Goal: Task Accomplishment & Management: Manage account settings

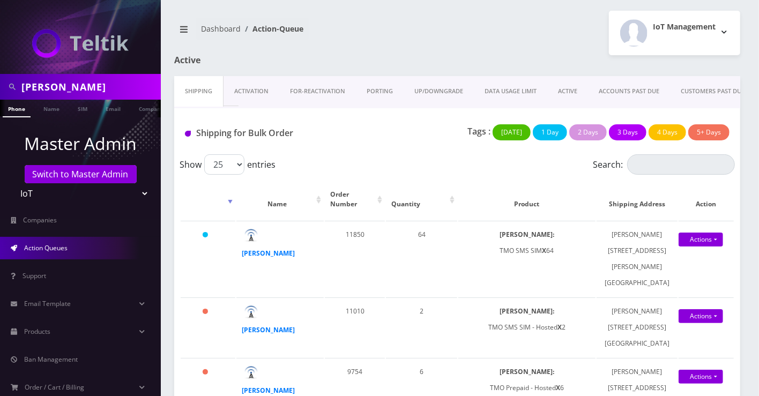
click at [79, 88] on input "yahel cohen" at bounding box center [89, 87] width 137 height 20
type input "intune"
click at [150, 107] on ul at bounding box center [155, 109] width 11 height 19
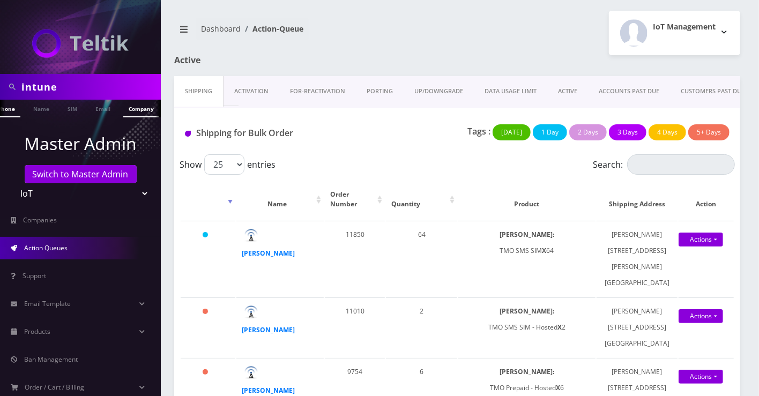
scroll to position [0, 16]
click at [117, 113] on link "Company" at bounding box center [135, 109] width 36 height 18
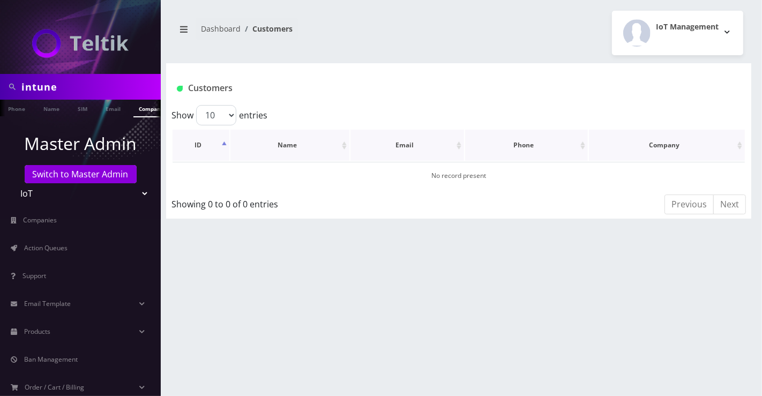
scroll to position [0, 5]
click at [58, 252] on link "Action Queues" at bounding box center [80, 248] width 161 height 23
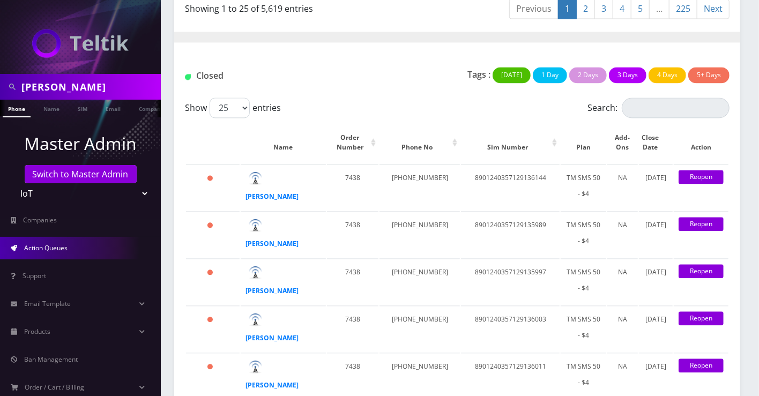
scroll to position [1191, 0]
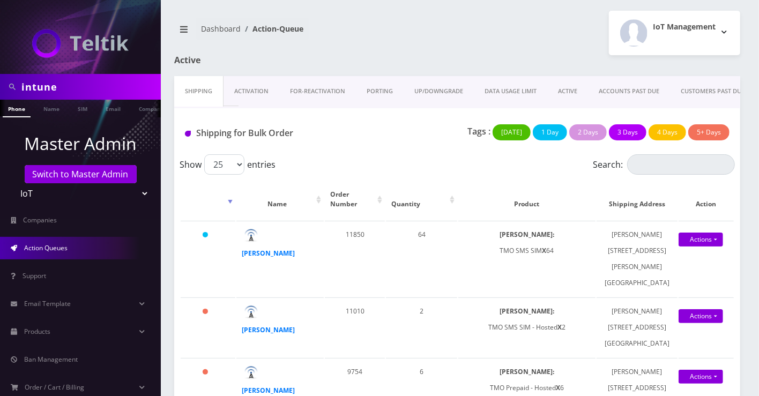
click at [226, 85] on link "Activation" at bounding box center [251, 91] width 56 height 31
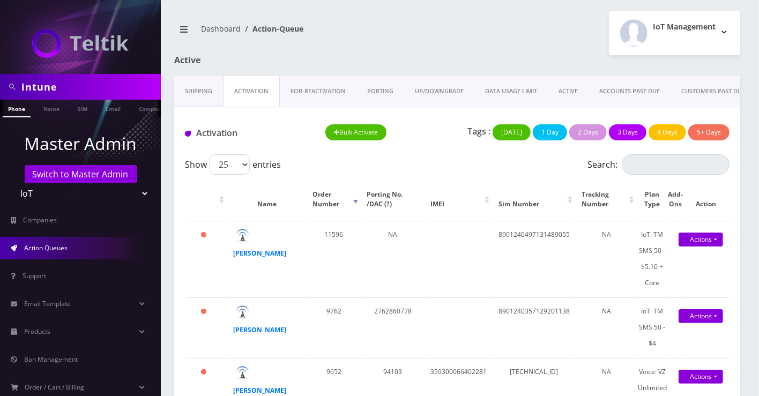
drag, startPoint x: 460, startPoint y: 111, endPoint x: 656, endPoint y: 118, distance: 196.2
click at [656, 118] on div "Activation Bulk Activate Tags : Today 1 Day 2 Days 3 Days 4 Days 5+ Days" at bounding box center [457, 131] width 566 height 46
drag, startPoint x: 617, startPoint y: 110, endPoint x: 685, endPoint y: 114, distance: 68.7
click at [686, 114] on div "Activation Bulk Activate Tags : Today 1 Day 2 Days 3 Days 4 Days 5+ Days" at bounding box center [457, 131] width 566 height 46
click at [718, 86] on link "CLOSED" at bounding box center [718, 91] width 44 height 31
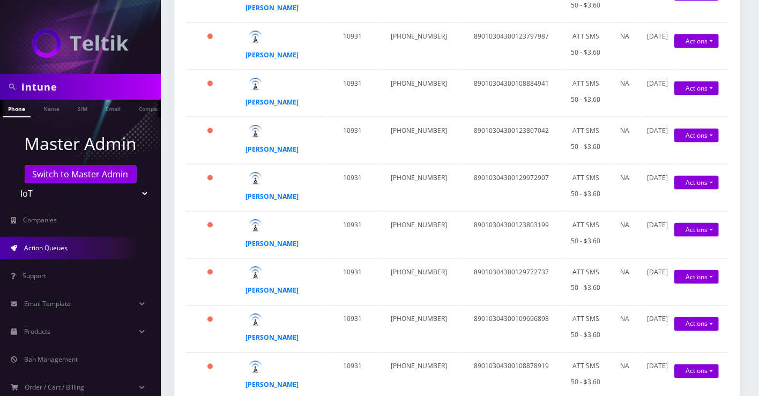
scroll to position [1250, 0]
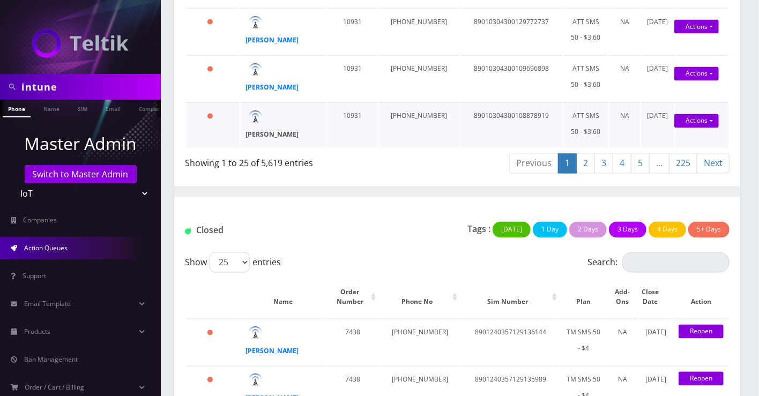
click at [282, 130] on strong "Devesh Jairath" at bounding box center [272, 134] width 53 height 9
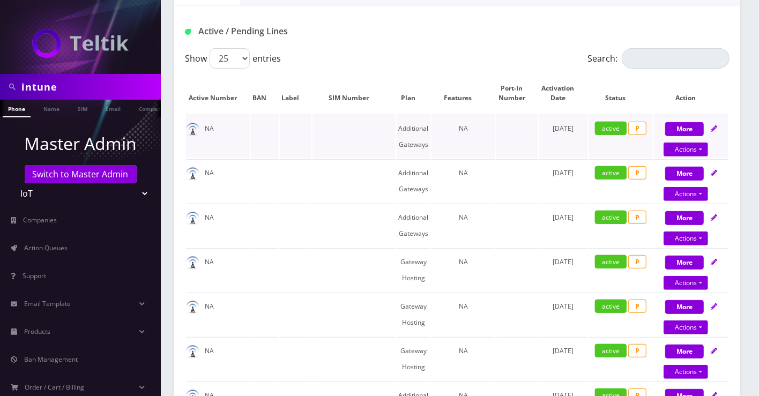
scroll to position [238, 0]
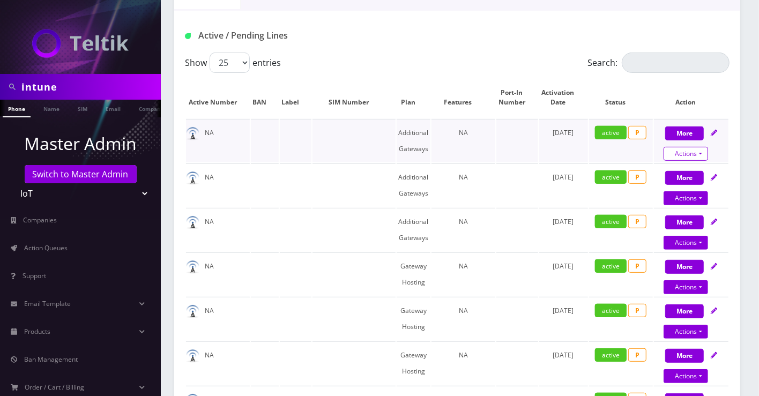
click at [678, 148] on link "Actions" at bounding box center [685, 154] width 44 height 14
select select "336"
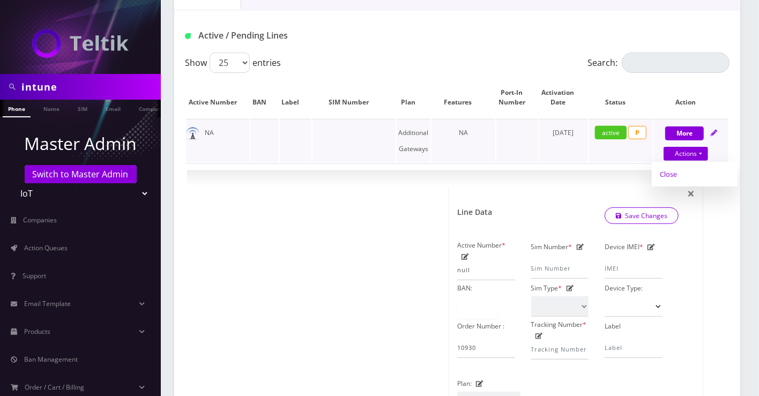
click at [670, 168] on link "Close" at bounding box center [695, 174] width 86 height 16
type input "10/10/2025"
select select "336"
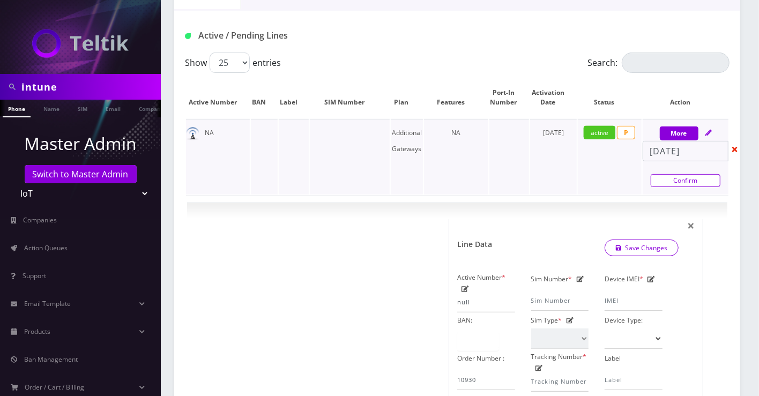
click at [691, 178] on link "Confirm" at bounding box center [685, 180] width 70 height 13
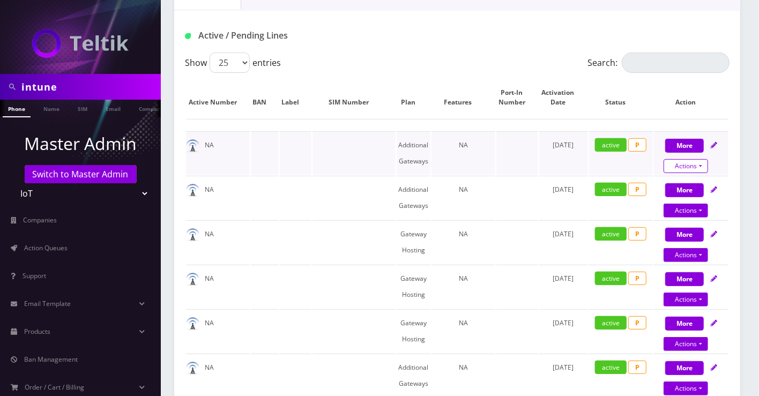
click at [684, 161] on link "Actions" at bounding box center [685, 166] width 44 height 14
select select "336"
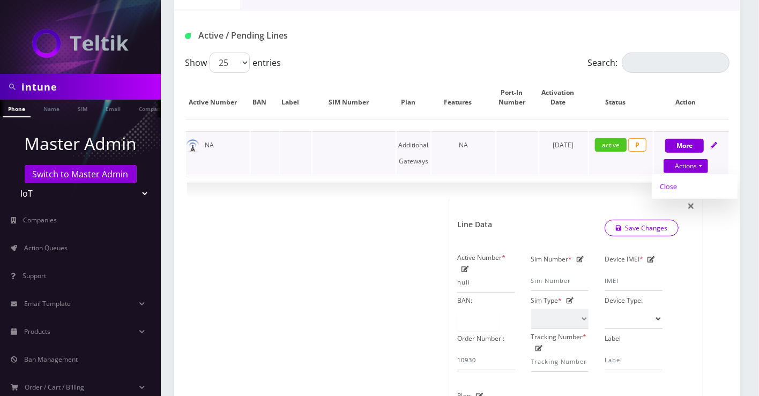
click at [675, 187] on link "Close" at bounding box center [695, 186] width 86 height 16
type input "10/10/2025"
select select "336"
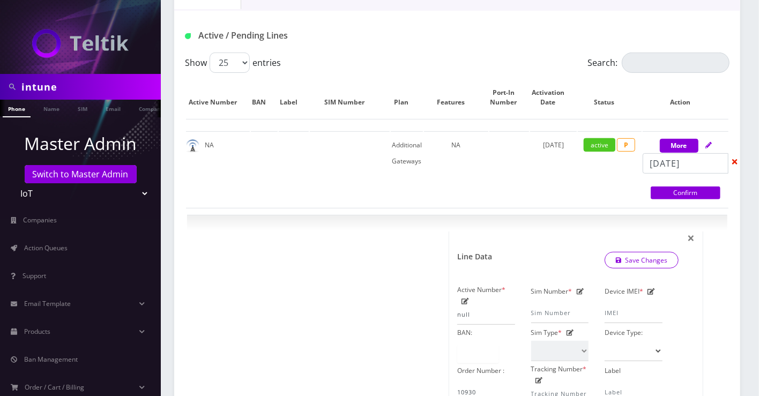
drag, startPoint x: 680, startPoint y: 189, endPoint x: 685, endPoint y: 175, distance: 14.7
click at [680, 190] on link "Confirm" at bounding box center [685, 192] width 70 height 13
select select "336"
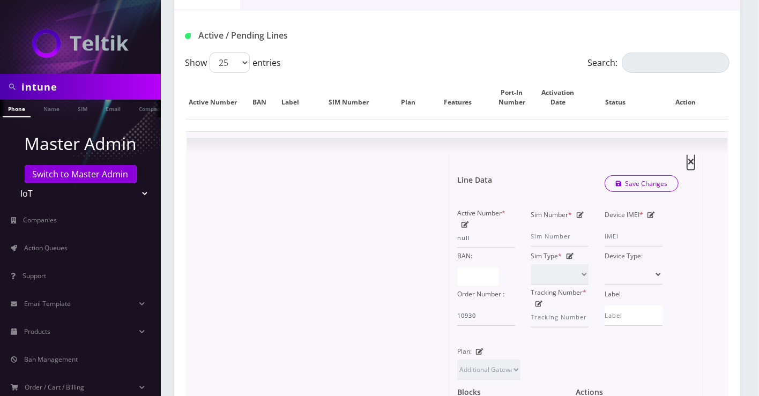
click at [689, 154] on span "×" at bounding box center [691, 161] width 8 height 18
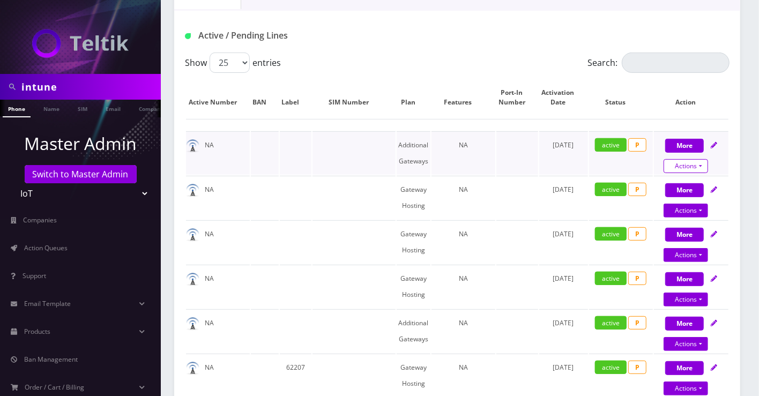
click at [678, 163] on link "Actions" at bounding box center [685, 166] width 44 height 14
select select "336"
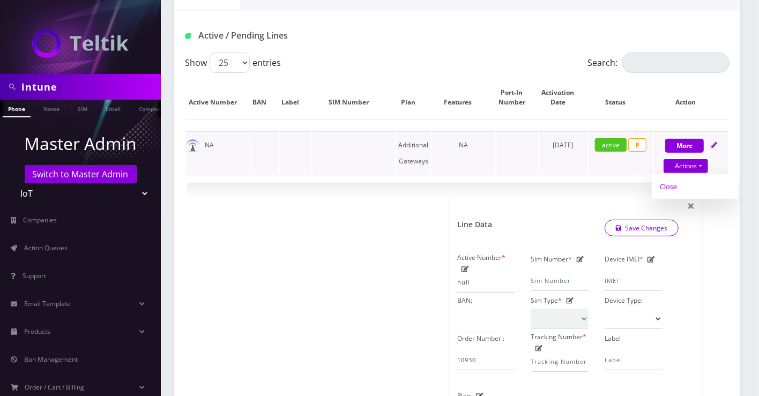
click at [673, 184] on link "Close" at bounding box center [695, 186] width 86 height 16
type input "10/10/2025"
select select "336"
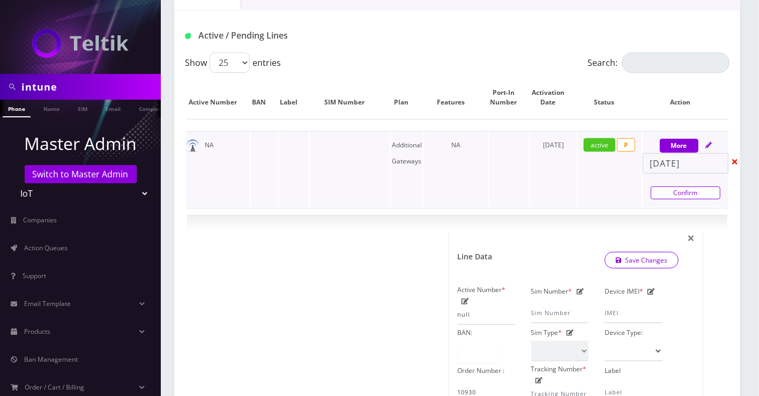
click at [674, 186] on link "Confirm" at bounding box center [685, 192] width 70 height 13
select select "336"
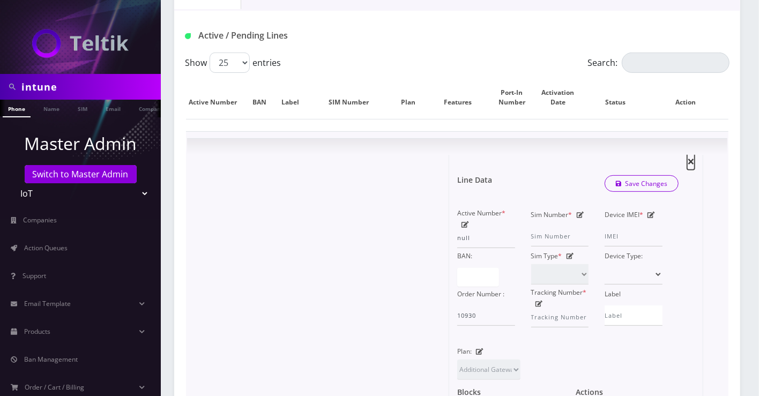
click at [693, 160] on span "×" at bounding box center [691, 161] width 8 height 18
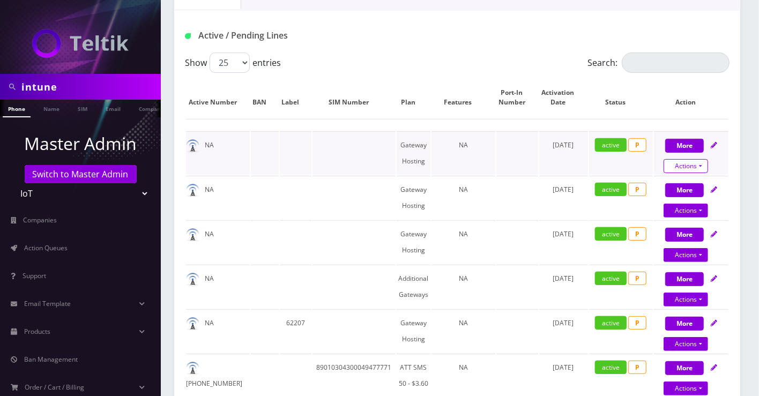
click at [692, 160] on link "Actions" at bounding box center [685, 166] width 44 height 14
select select "67"
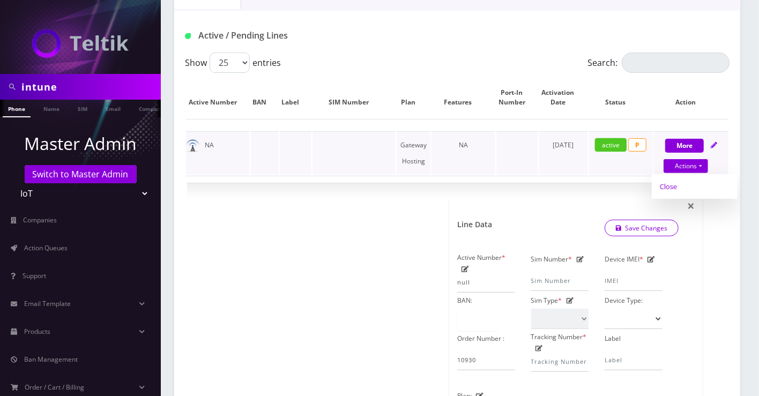
click at [672, 180] on link "Close" at bounding box center [695, 186] width 86 height 16
type input "10/10/2025"
select select "67"
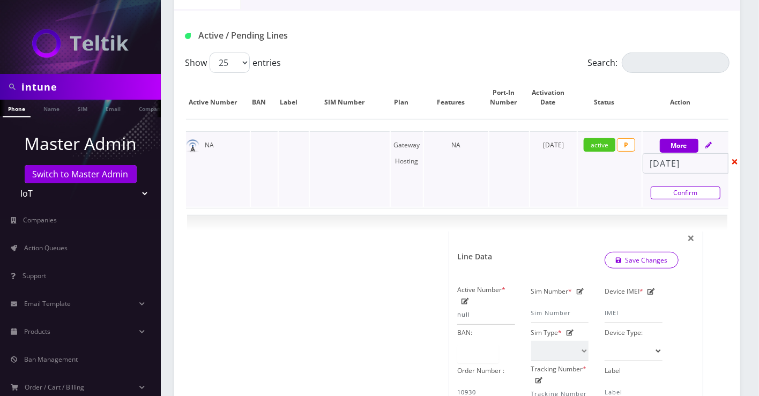
click at [677, 191] on link "Confirm" at bounding box center [685, 192] width 70 height 13
select select "67"
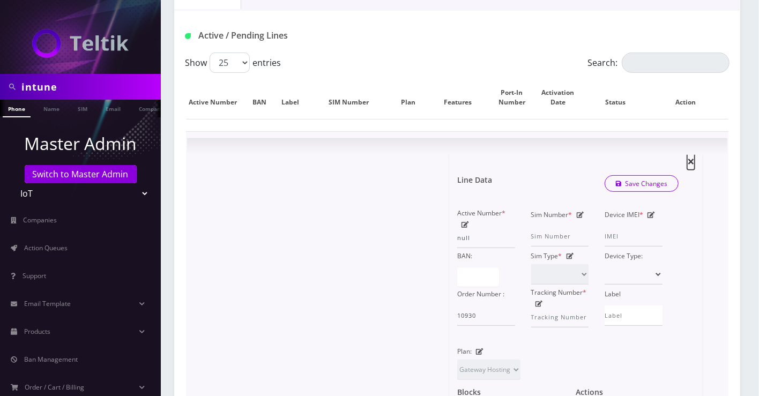
click at [693, 158] on span "×" at bounding box center [691, 161] width 8 height 18
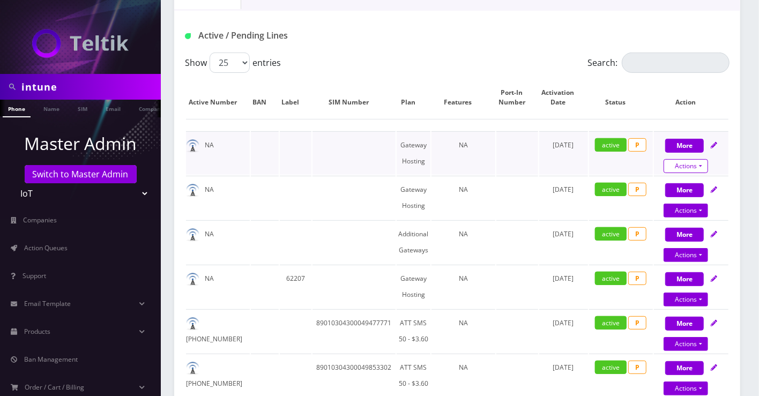
click at [691, 161] on link "Actions" at bounding box center [685, 166] width 44 height 14
select select "67"
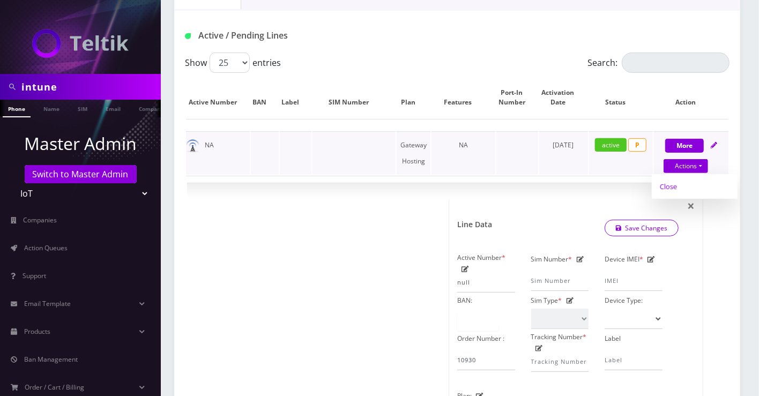
click at [677, 184] on link "Close" at bounding box center [695, 186] width 86 height 16
type input "10/10/2025"
select select "67"
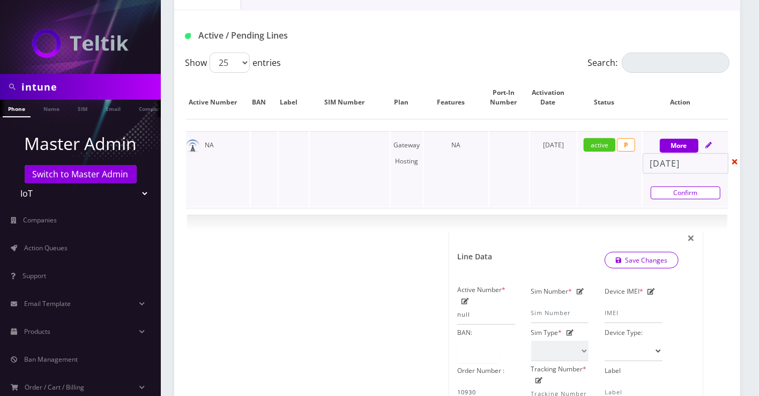
click at [676, 188] on link "Confirm" at bounding box center [685, 192] width 70 height 13
select select "67"
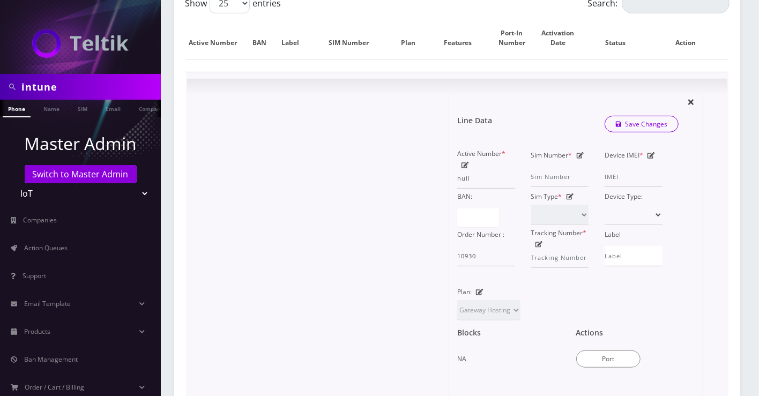
click at [692, 100] on div "× Line Data Save Changes Active Number * null Sim Number * Device IMEI * BAN: S…" at bounding box center [576, 283] width 254 height 376
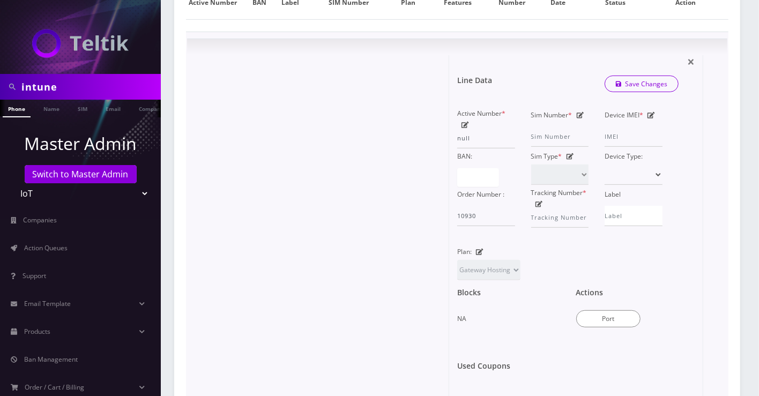
scroll to position [357, 0]
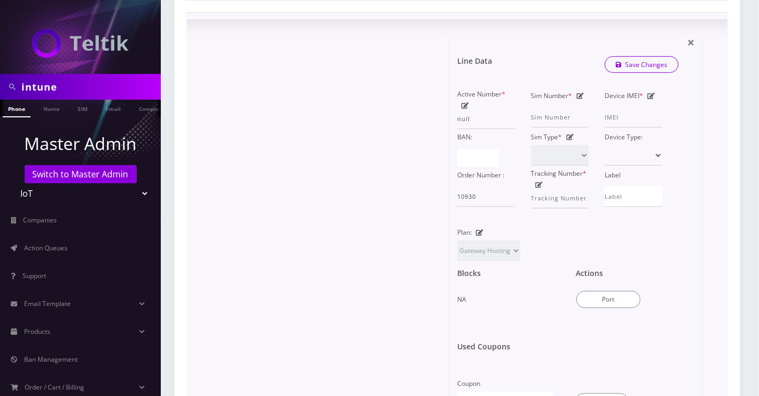
click at [686, 36] on form "Line Data Save Changes Active Number * null Sim Number * Device IMEI * BAN: Sim…" at bounding box center [575, 206] width 237 height 340
click at [687, 37] on span "×" at bounding box center [691, 42] width 8 height 18
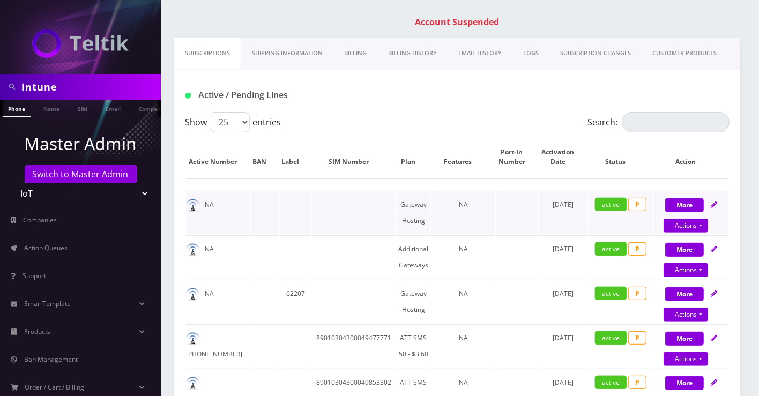
scroll to position [238, 0]
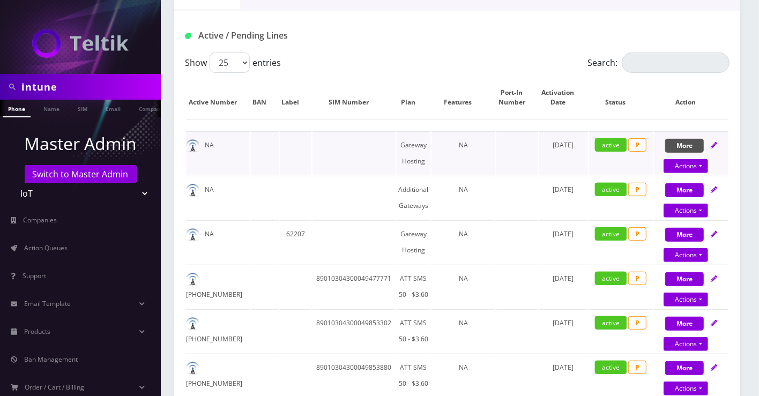
click at [692, 145] on button "More" at bounding box center [684, 146] width 39 height 14
select select "67"
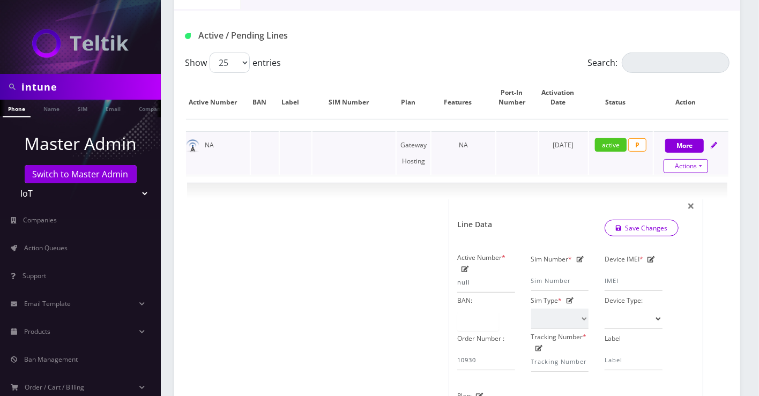
click at [697, 159] on link "Actions" at bounding box center [685, 166] width 44 height 14
select select "67"
click at [674, 186] on link "Close" at bounding box center [695, 186] width 86 height 16
type input "10/10/2025"
select select "67"
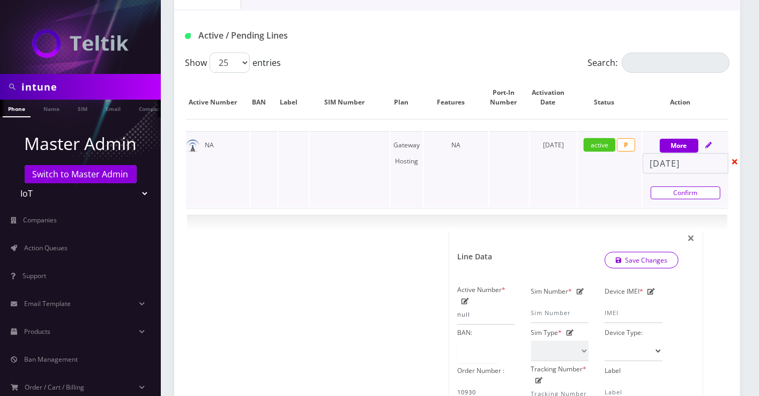
click at [673, 189] on link "Confirm" at bounding box center [685, 192] width 70 height 13
select select "67"
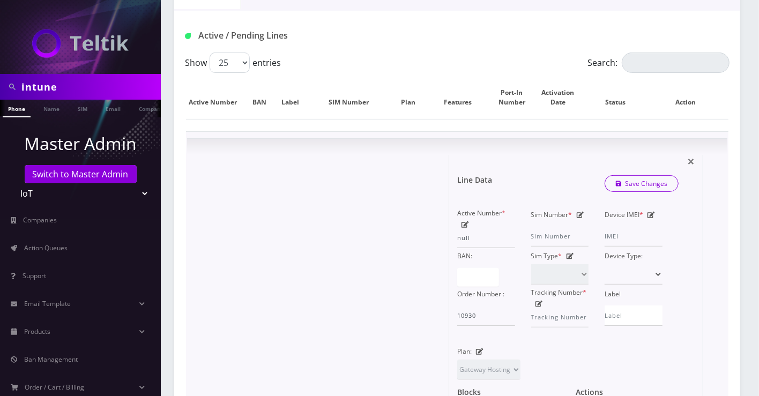
click at [691, 152] on div "× Line Data Save Changes Active Number * null Sim Number * Device IMEI * BAN: S…" at bounding box center [457, 343] width 540 height 408
click at [691, 158] on span "×" at bounding box center [691, 161] width 8 height 18
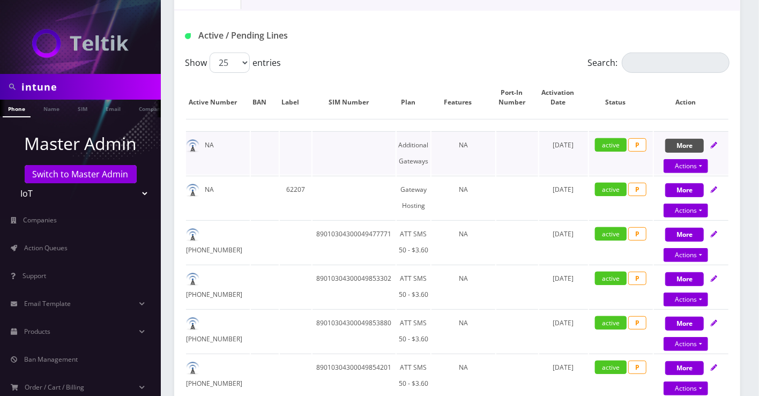
click at [689, 140] on button "More" at bounding box center [684, 146] width 39 height 14
select select "336"
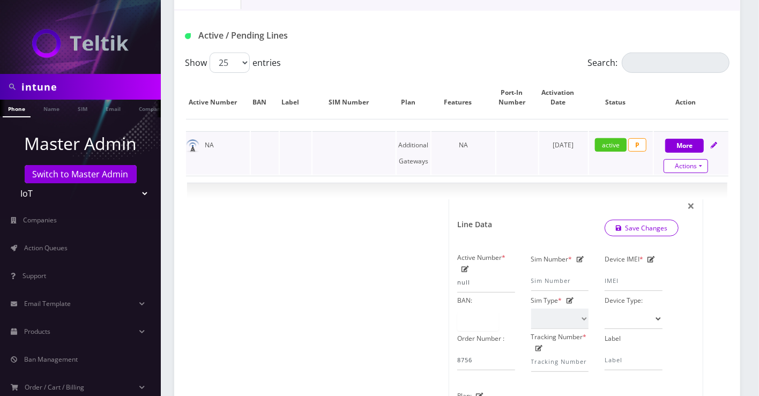
click at [693, 159] on link "Actions" at bounding box center [685, 166] width 44 height 14
select select "336"
click at [677, 181] on link "Close" at bounding box center [695, 186] width 86 height 16
type input "10/10/2025"
select select "336"
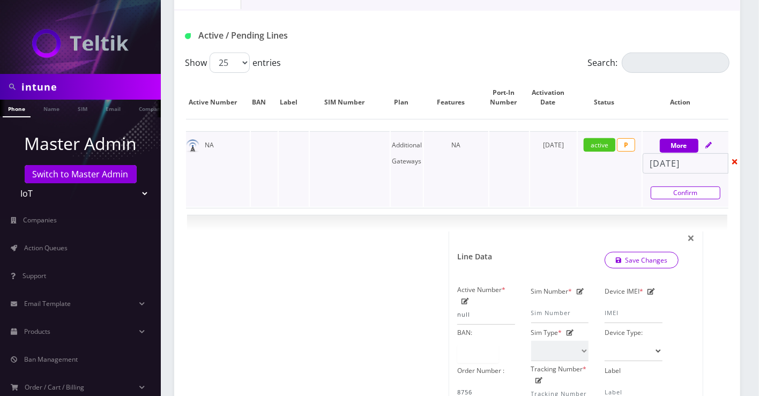
click at [672, 186] on link "Confirm" at bounding box center [685, 192] width 70 height 13
select select "336"
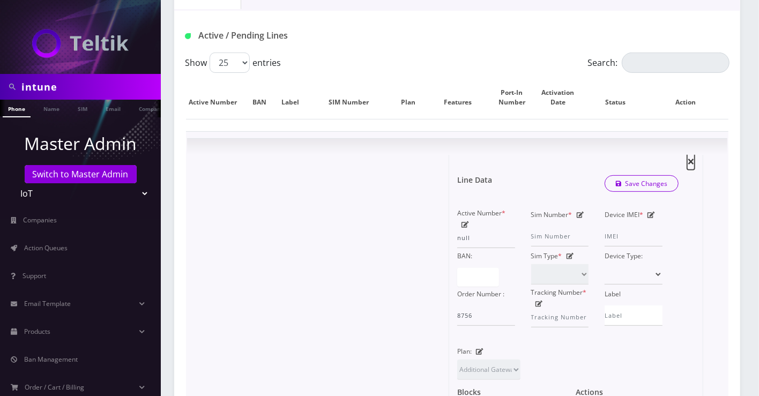
click at [690, 157] on span "×" at bounding box center [691, 161] width 8 height 18
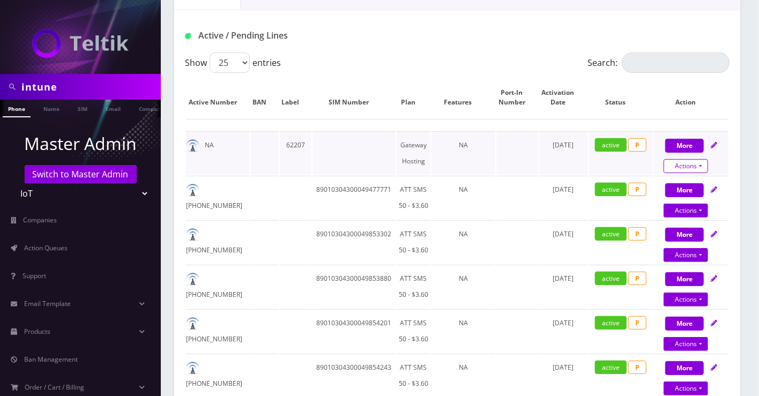
click at [679, 160] on link "Actions" at bounding box center [685, 166] width 44 height 14
select select "67"
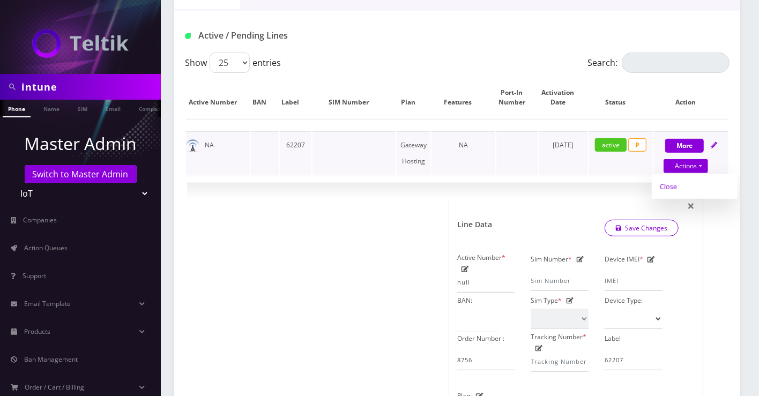
click at [669, 183] on link "Close" at bounding box center [695, 186] width 86 height 16
type input "10/10/2025"
select select "67"
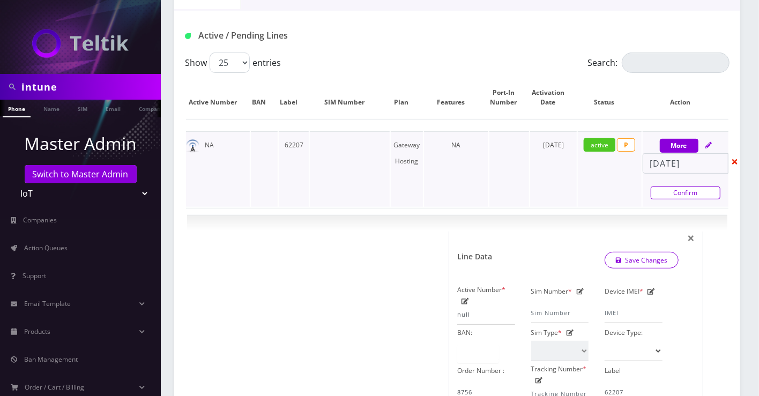
click at [661, 190] on link "Confirm" at bounding box center [685, 192] width 70 height 13
select select "67"
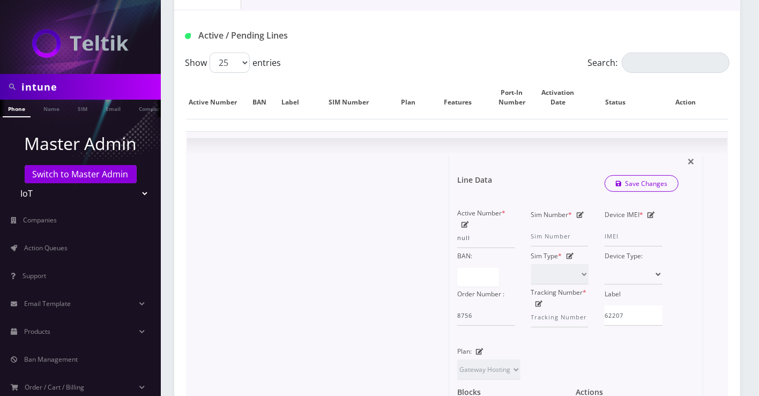
click at [685, 155] on form "Line Data Save Changes Active Number * null Sim Number * Device IMEI * BAN: Sim…" at bounding box center [575, 325] width 237 height 340
click at [687, 156] on form "Line Data Save Changes Active Number * null Sim Number * Device IMEI * BAN: Sim…" at bounding box center [575, 325] width 237 height 340
click at [689, 158] on span "×" at bounding box center [691, 161] width 8 height 18
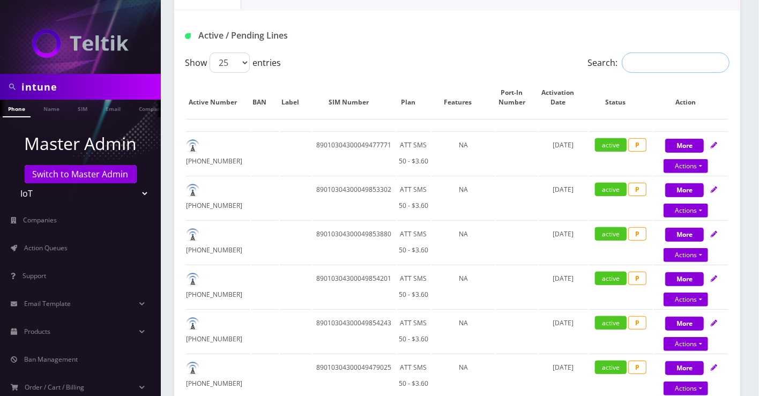
click at [656, 57] on input "Search:" at bounding box center [676, 63] width 108 height 20
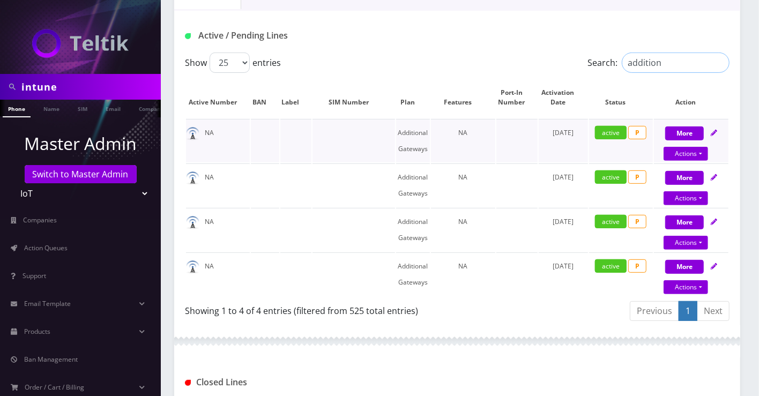
type input "addition"
click at [698, 140] on div "More Actions Suspend Close Confirm" at bounding box center [691, 141] width 74 height 32
select select "336"
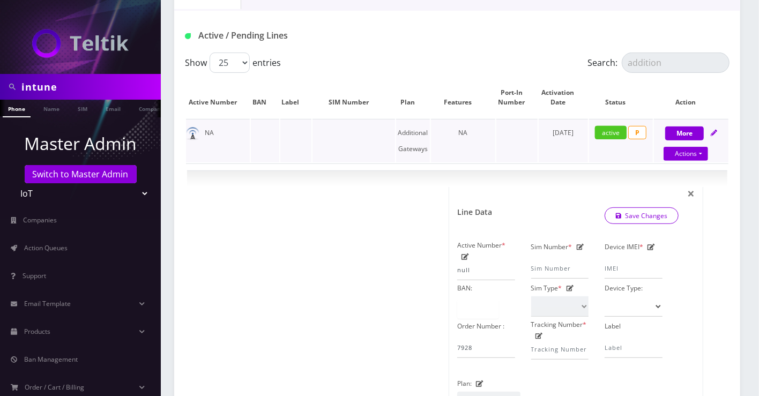
click at [696, 146] on div "Actions Suspend Close" at bounding box center [685, 154] width 74 height 16
select select "336"
click at [694, 151] on link "Actions" at bounding box center [685, 154] width 44 height 14
select select "336"
click at [672, 170] on link "Close" at bounding box center [695, 174] width 86 height 16
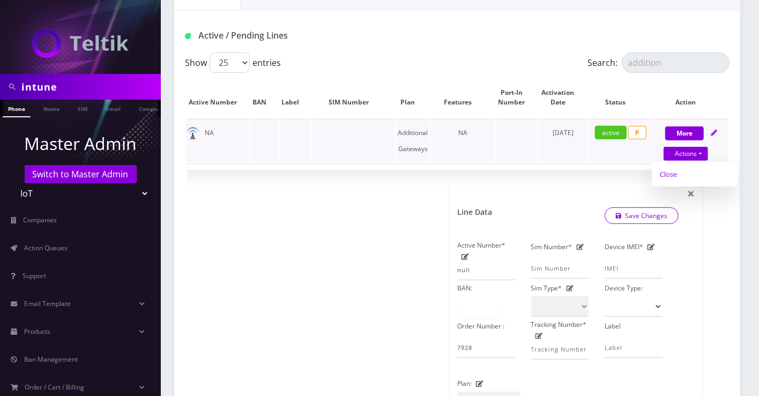
type input "10/10/2025"
select select "336"
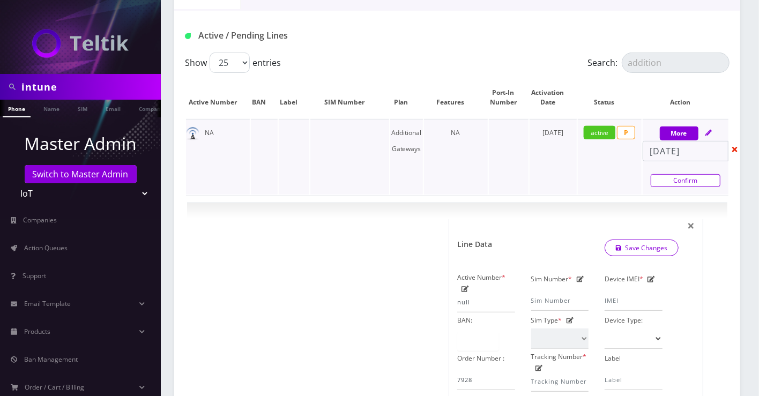
click at [673, 175] on link "Confirm" at bounding box center [685, 180] width 70 height 13
select select "336"
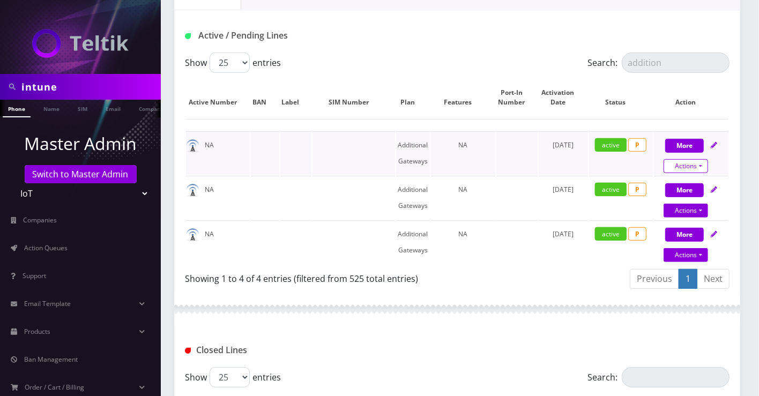
click at [684, 161] on link "Actions" at bounding box center [685, 166] width 44 height 14
select select "336"
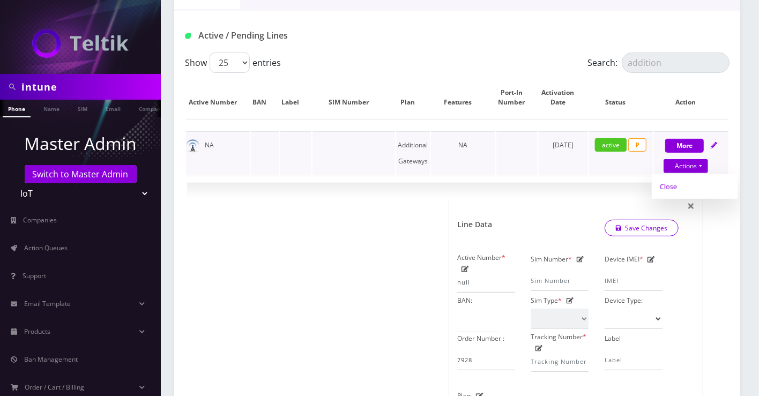
click at [674, 183] on link "Close" at bounding box center [695, 186] width 86 height 16
type input "10/10/2025"
select select "336"
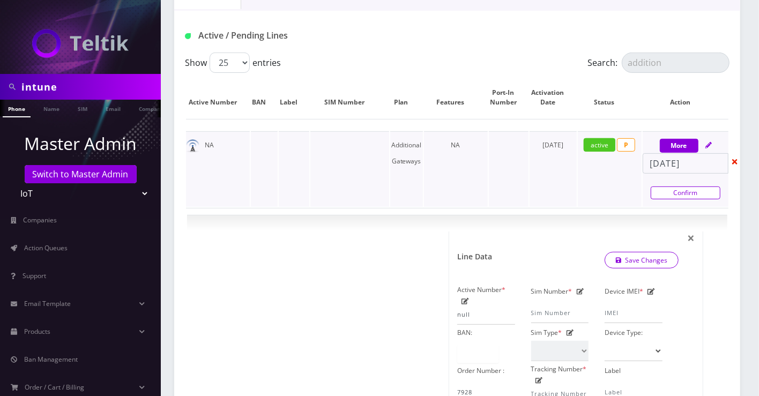
click at [669, 189] on link "Confirm" at bounding box center [685, 192] width 70 height 13
select select "336"
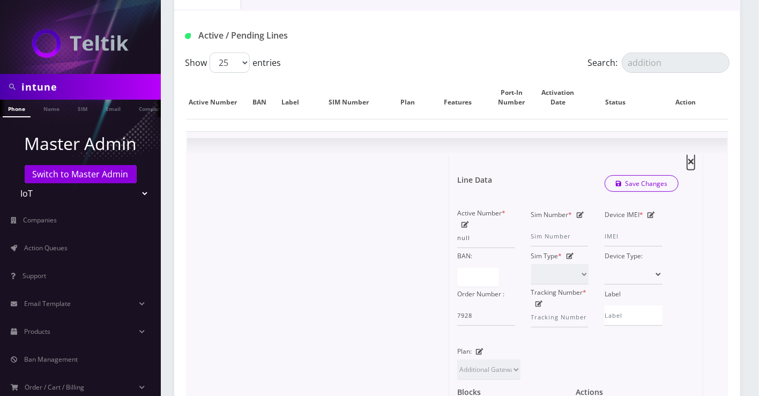
click at [690, 153] on span "×" at bounding box center [691, 161] width 8 height 18
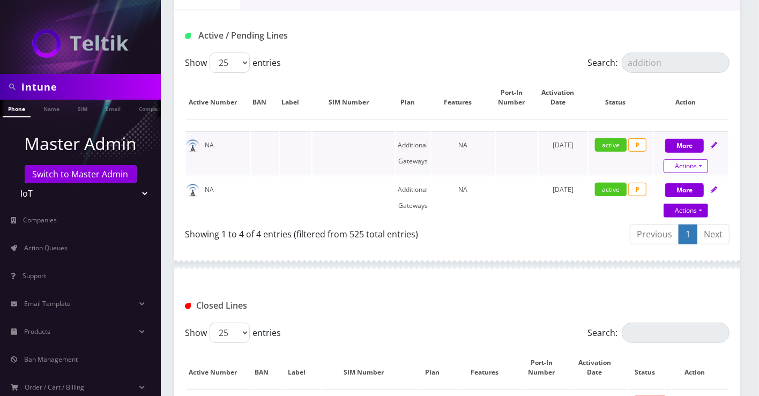
click at [682, 160] on link "Actions" at bounding box center [685, 166] width 44 height 14
select select "336"
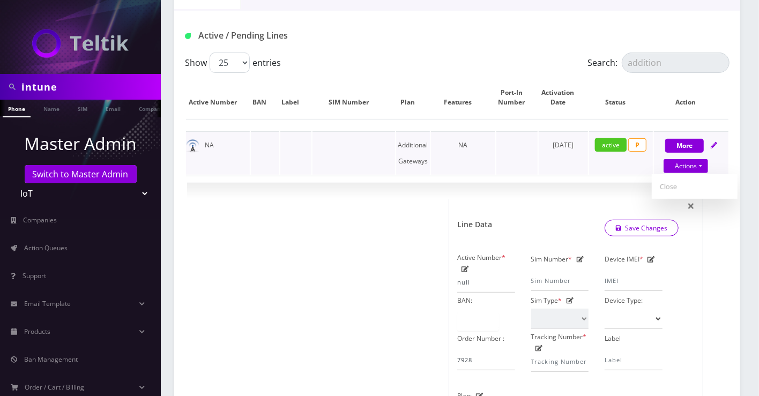
click at [675, 178] on link "Close" at bounding box center [695, 186] width 86 height 16
type input "10/10/2025"
select select "336"
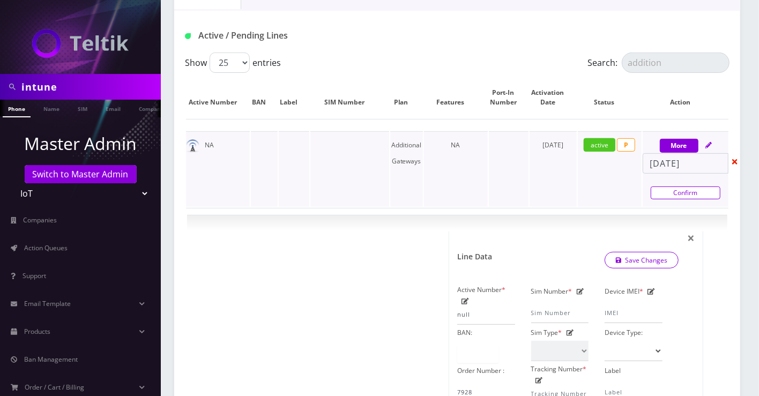
click at [675, 186] on link "Confirm" at bounding box center [685, 192] width 70 height 13
select select "336"
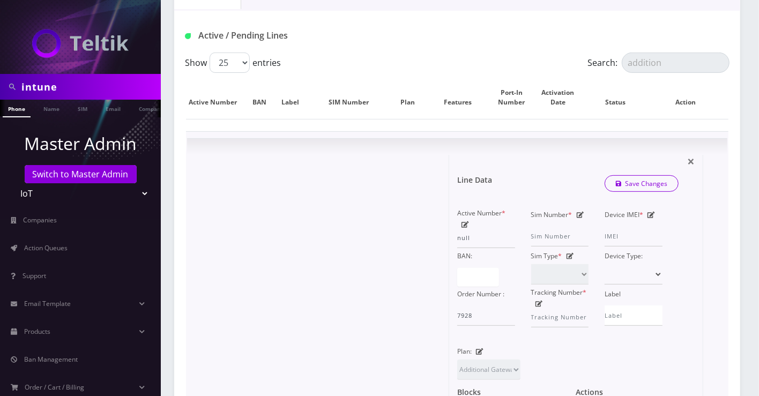
click at [687, 155] on form "Line Data Save Changes Active Number * null Sim Number * Device IMEI * BAN: Sim…" at bounding box center [575, 325] width 237 height 340
click at [692, 156] on span "×" at bounding box center [691, 161] width 8 height 18
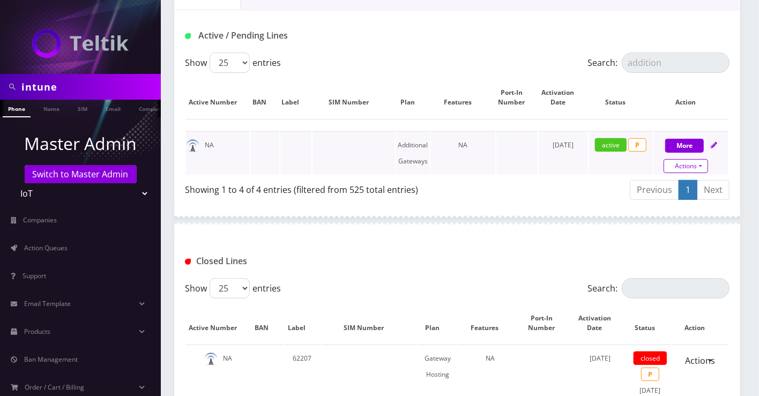
click at [672, 168] on link "Actions" at bounding box center [685, 166] width 44 height 14
select select "336"
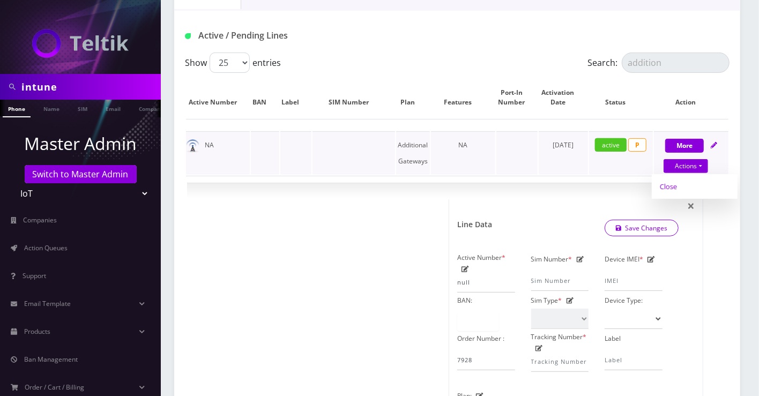
click at [667, 179] on link "Close" at bounding box center [695, 186] width 86 height 16
type input "10/10/2025"
select select "336"
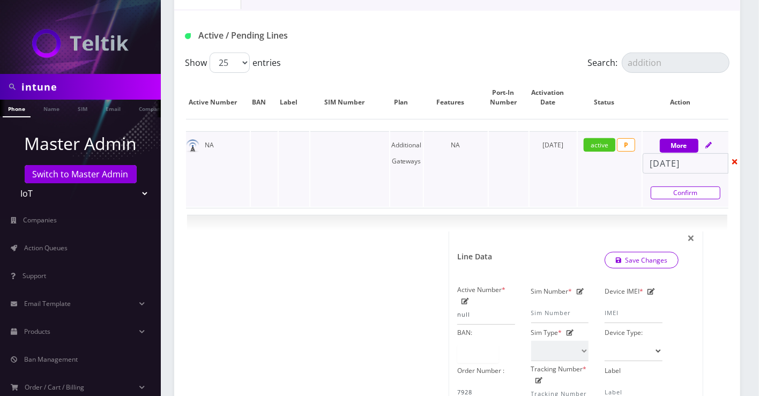
click at [670, 186] on link "Confirm" at bounding box center [685, 192] width 70 height 13
select select "336"
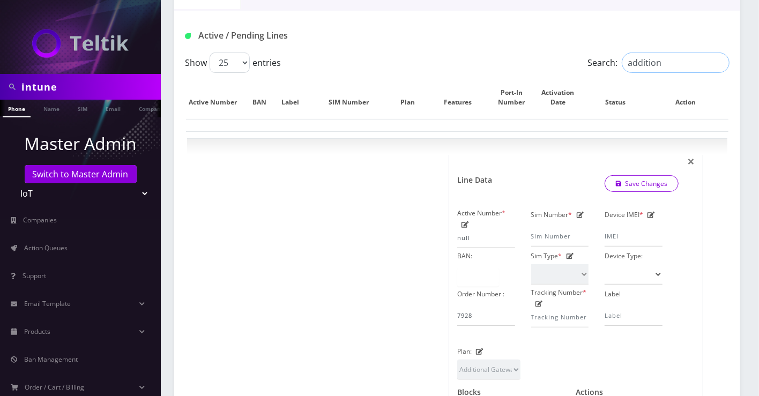
click at [647, 60] on input "addition" at bounding box center [676, 63] width 108 height 20
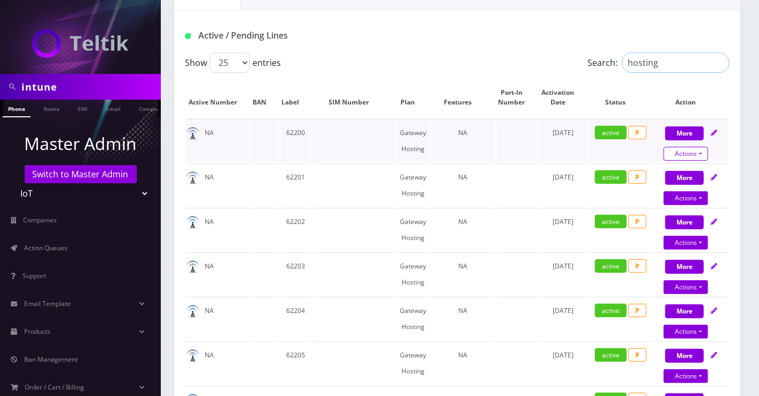
type input "hosting"
click at [694, 153] on link "Actions" at bounding box center [685, 154] width 44 height 14
select select "67"
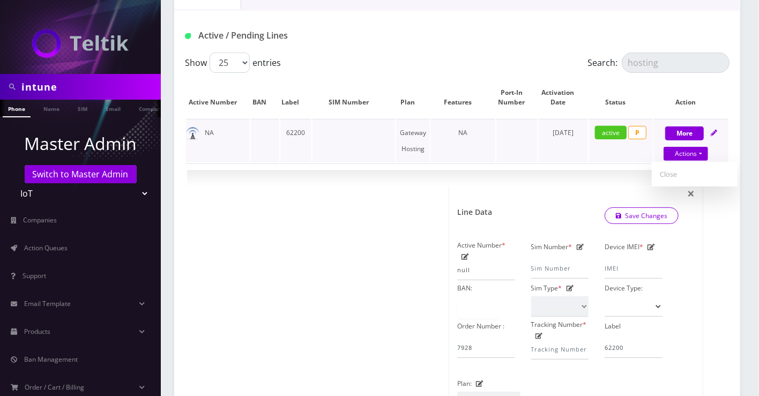
click at [662, 171] on link "Close" at bounding box center [695, 174] width 86 height 16
type input "10/10/2025"
select select "67"
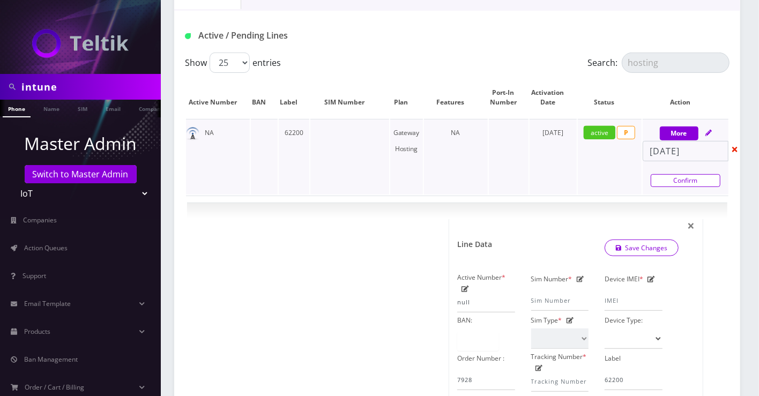
click at [667, 178] on link "Confirm" at bounding box center [685, 180] width 70 height 13
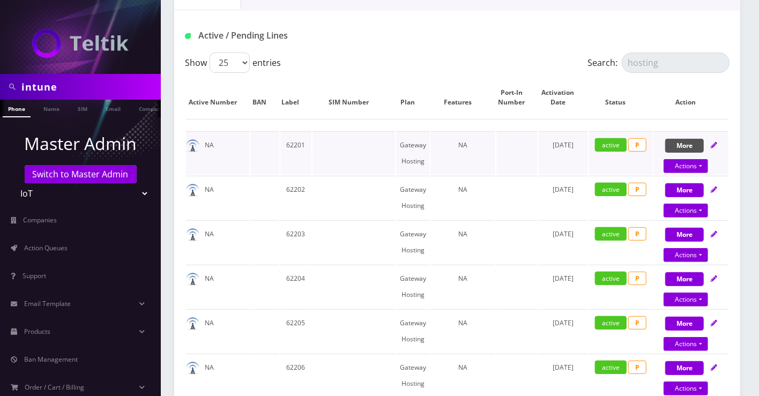
click at [685, 142] on button "More" at bounding box center [684, 146] width 39 height 14
select select "67"
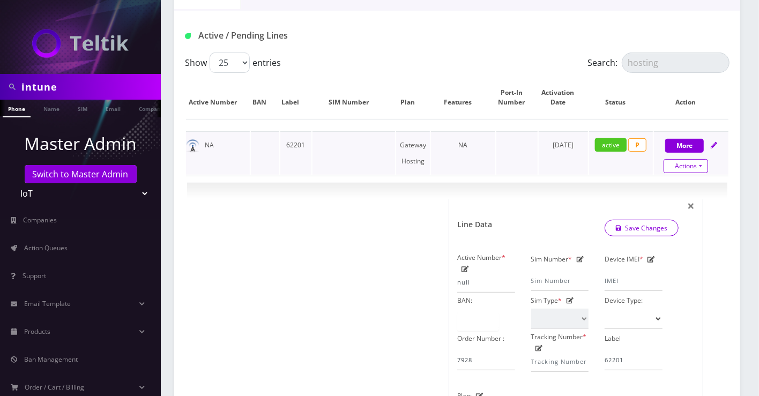
click at [693, 159] on link "Actions" at bounding box center [685, 166] width 44 height 14
select select "67"
click at [676, 178] on link "Close" at bounding box center [695, 186] width 86 height 16
type input "10/10/2025"
select select "67"
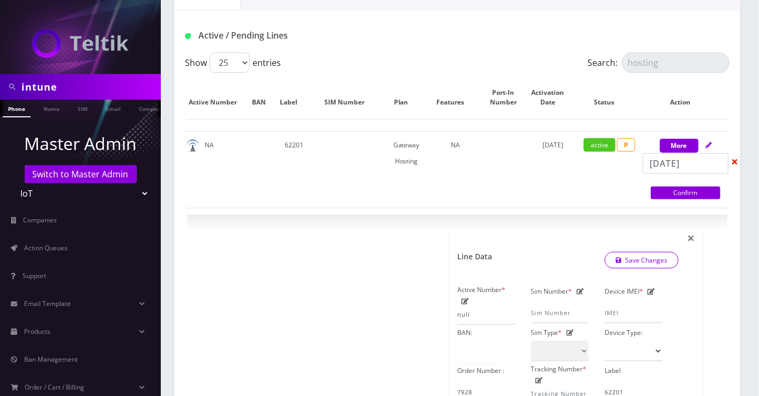
click at [656, 188] on link "Confirm" at bounding box center [685, 192] width 70 height 13
select select "67"
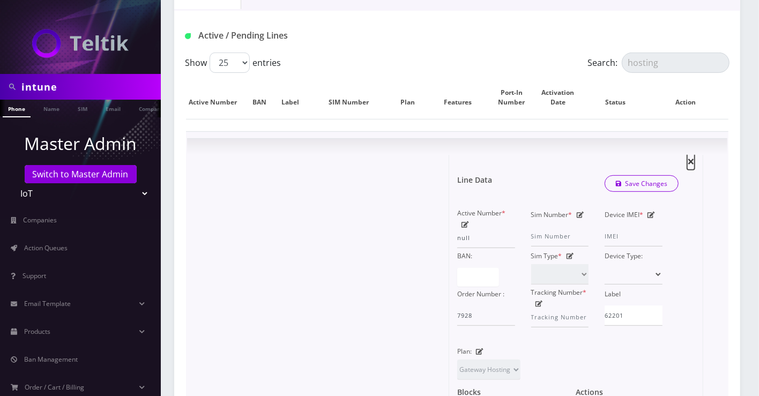
click at [694, 153] on span "×" at bounding box center [691, 161] width 8 height 18
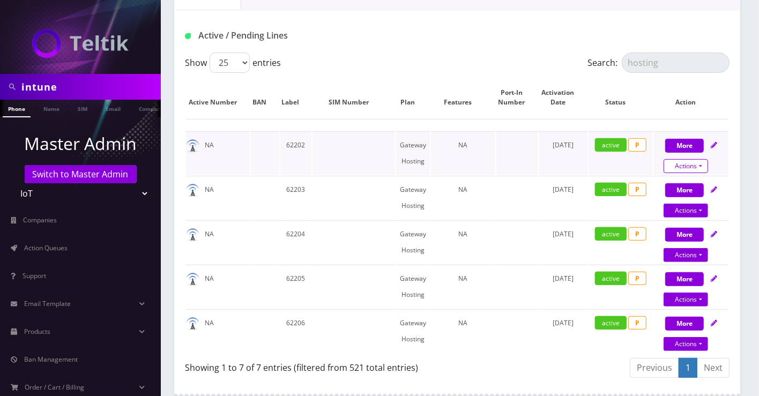
click at [689, 161] on link "Actions" at bounding box center [685, 166] width 44 height 14
select select "67"
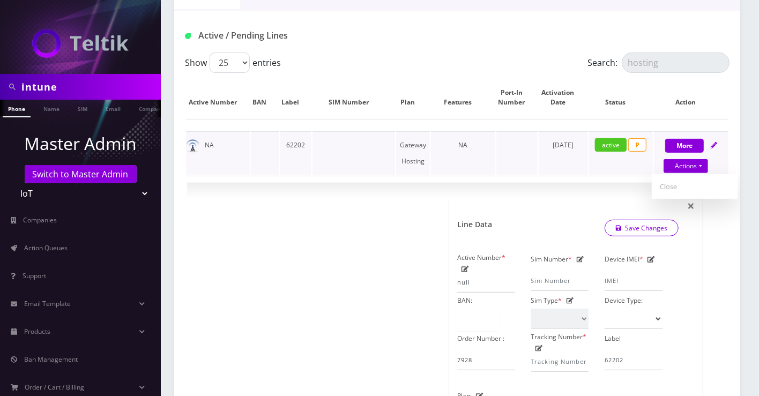
click at [673, 179] on link "Close" at bounding box center [695, 186] width 86 height 16
type input "10/10/2025"
select select "67"
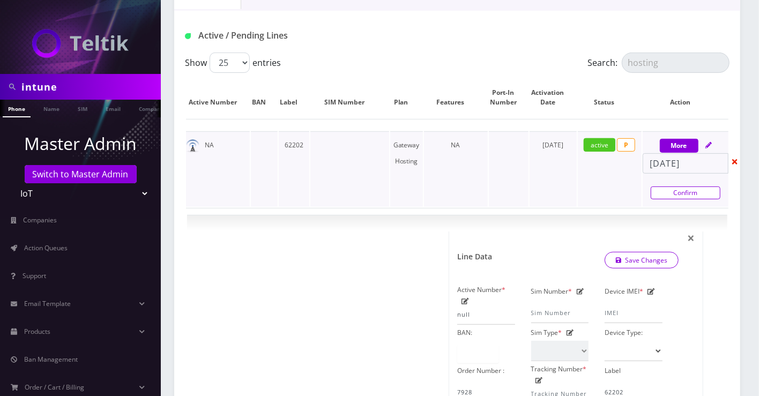
click at [664, 189] on link "Confirm" at bounding box center [685, 192] width 70 height 13
select select "67"
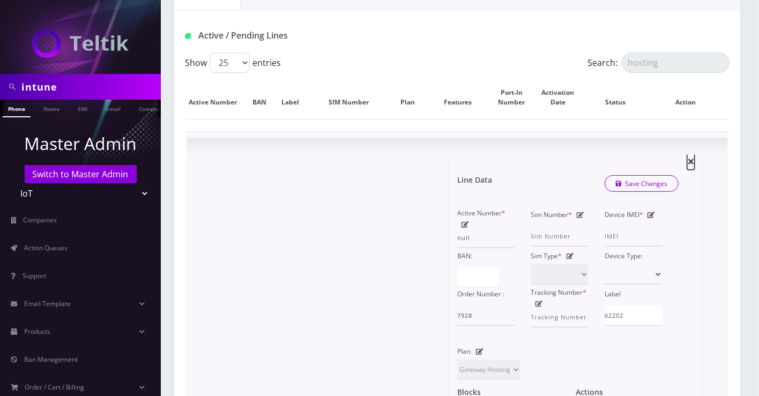
click at [689, 159] on span "×" at bounding box center [691, 161] width 8 height 18
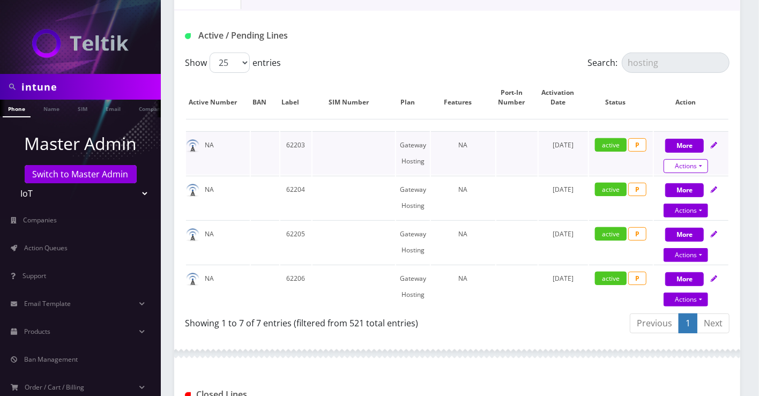
click at [686, 166] on link "Actions" at bounding box center [685, 166] width 44 height 14
select select "67"
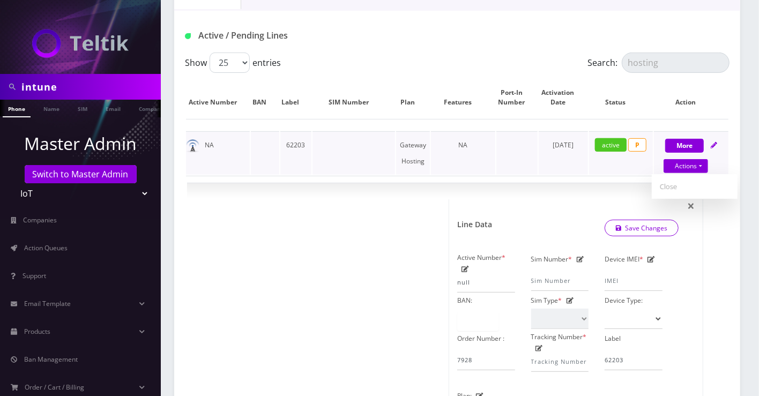
click at [657, 180] on link "Close" at bounding box center [695, 186] width 86 height 16
type input "10/10/2025"
select select "67"
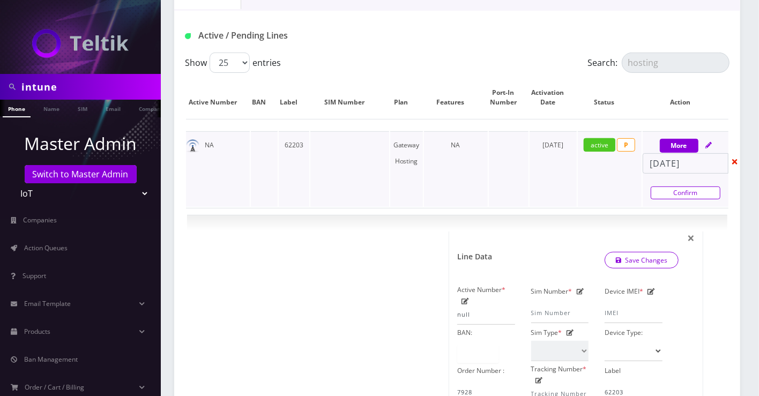
click at [673, 193] on link "Confirm" at bounding box center [685, 192] width 70 height 13
select select "67"
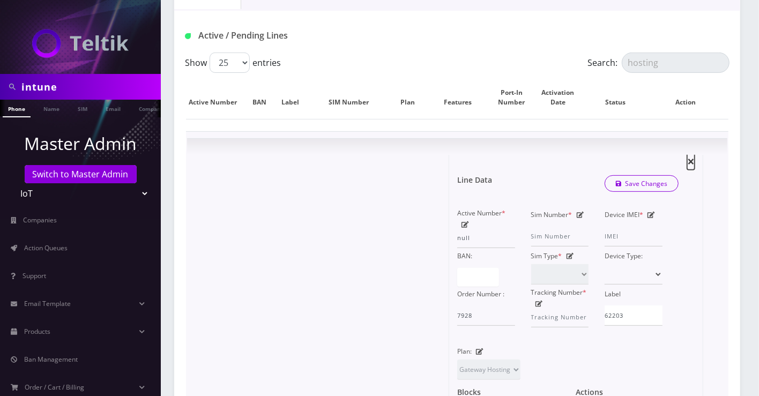
click at [690, 158] on span "×" at bounding box center [691, 161] width 8 height 18
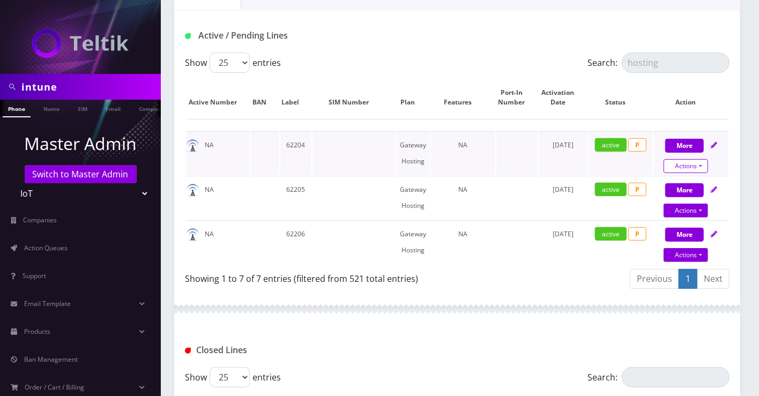
click at [687, 170] on link "Actions" at bounding box center [685, 166] width 44 height 14
select select "67"
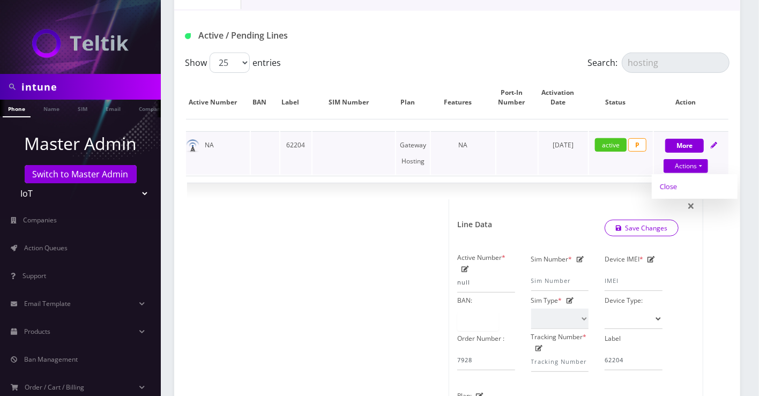
click at [669, 183] on link "Close" at bounding box center [695, 186] width 86 height 16
type input "10/10/2025"
select select "67"
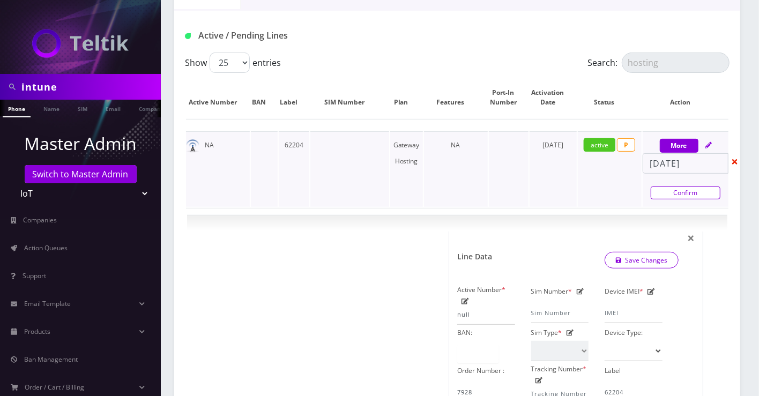
click at [672, 193] on link "Confirm" at bounding box center [685, 192] width 70 height 13
select select "67"
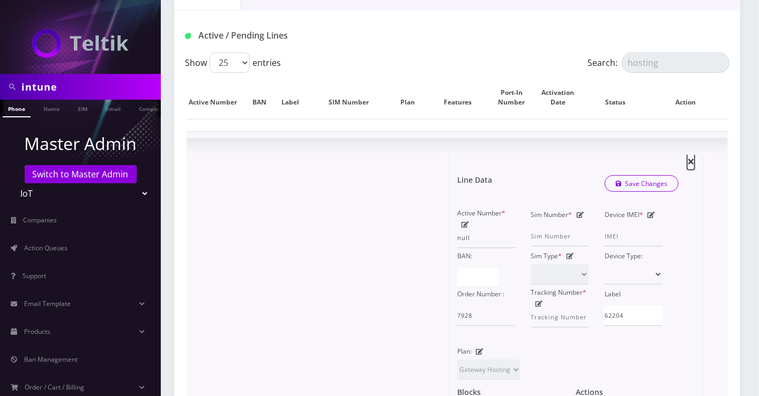
click at [693, 158] on span "×" at bounding box center [691, 161] width 8 height 18
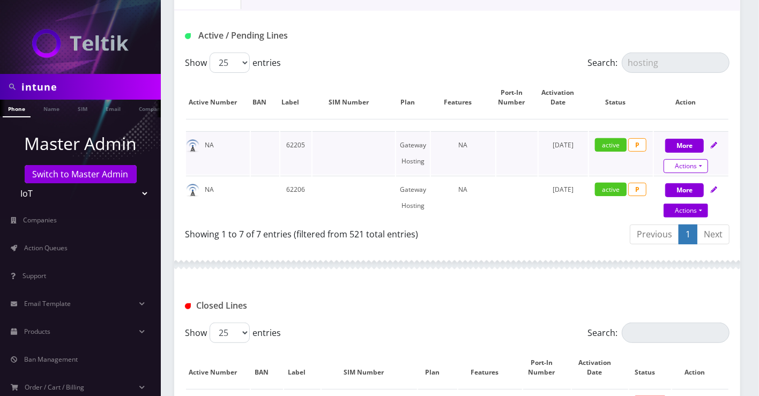
click at [690, 163] on link "Actions" at bounding box center [685, 166] width 44 height 14
select select "67"
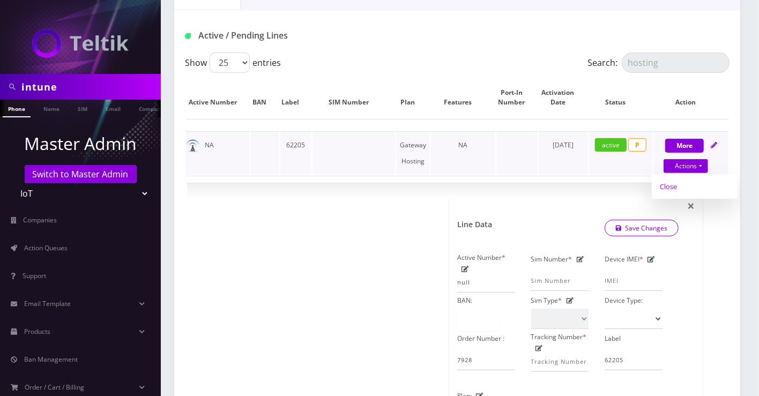
click at [665, 188] on link "Close" at bounding box center [695, 186] width 86 height 16
type input "10/10/2025"
select select "67"
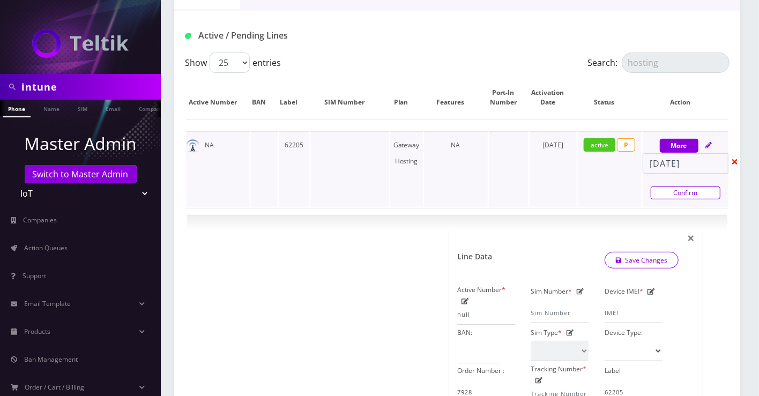
click at [665, 189] on link "Confirm" at bounding box center [685, 192] width 70 height 13
select select "67"
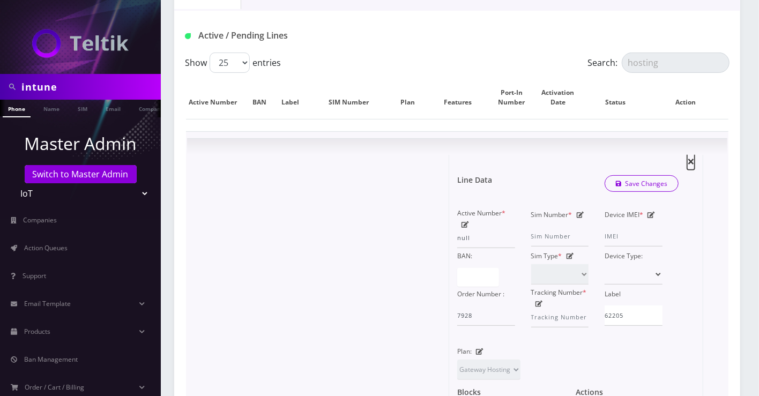
click at [691, 158] on span "×" at bounding box center [691, 161] width 8 height 18
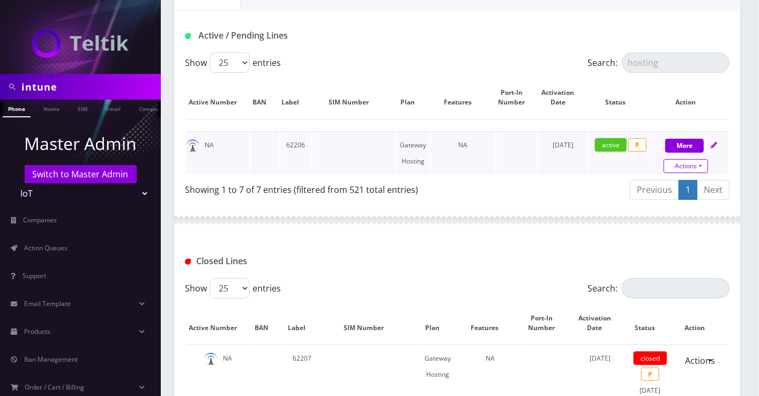
click at [690, 159] on link "Actions" at bounding box center [685, 166] width 44 height 14
select select "67"
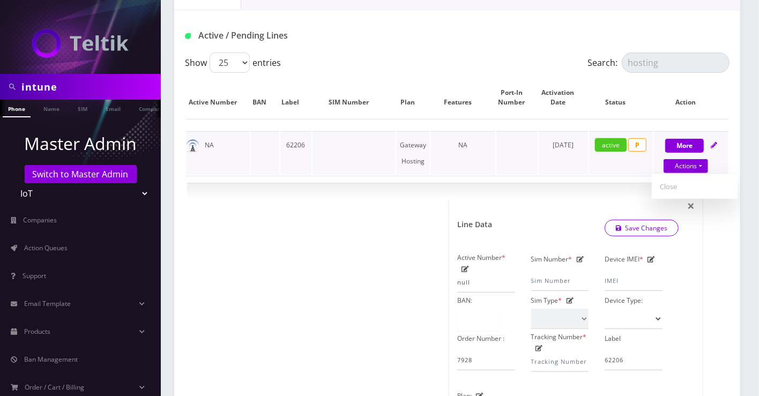
click at [671, 178] on link "Close" at bounding box center [695, 186] width 86 height 16
type input "10/10/2025"
select select "67"
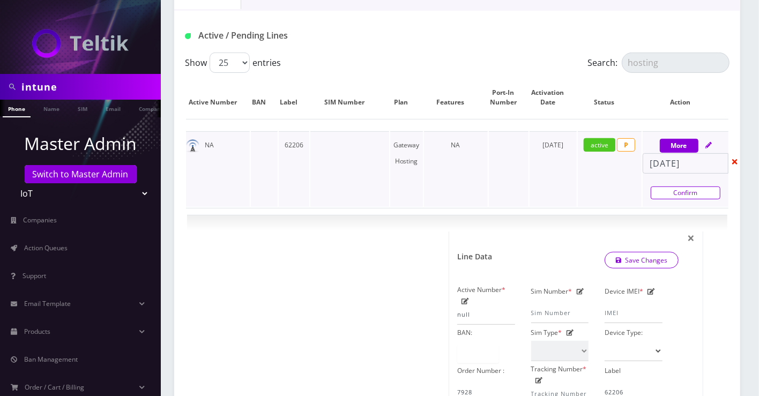
click at [672, 188] on link "Confirm" at bounding box center [685, 192] width 70 height 13
select select "67"
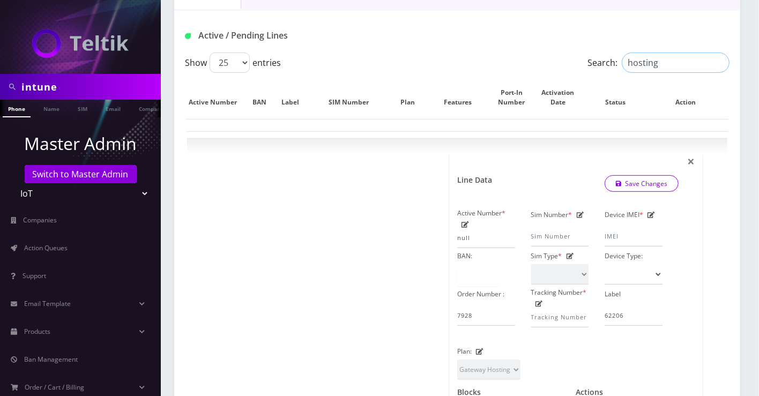
click at [721, 63] on input "hosting" at bounding box center [676, 63] width 108 height 20
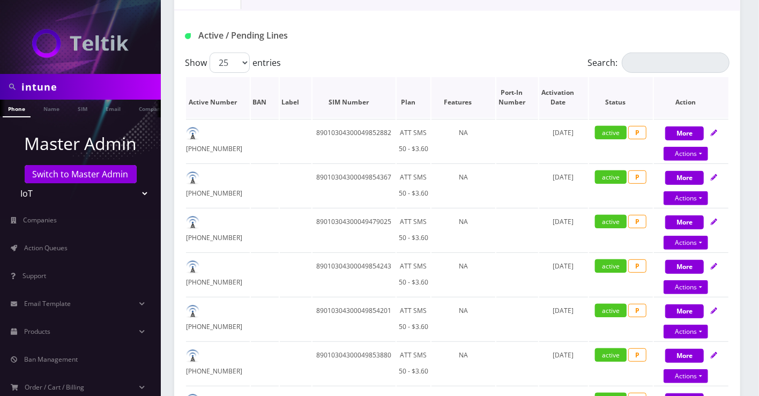
click at [421, 111] on th "Plan" at bounding box center [414, 97] width 34 height 41
click at [420, 100] on th "Plan" at bounding box center [414, 97] width 34 height 41
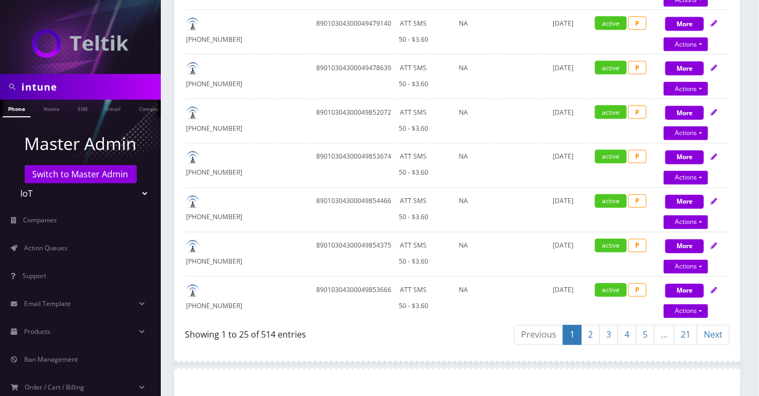
scroll to position [1369, 0]
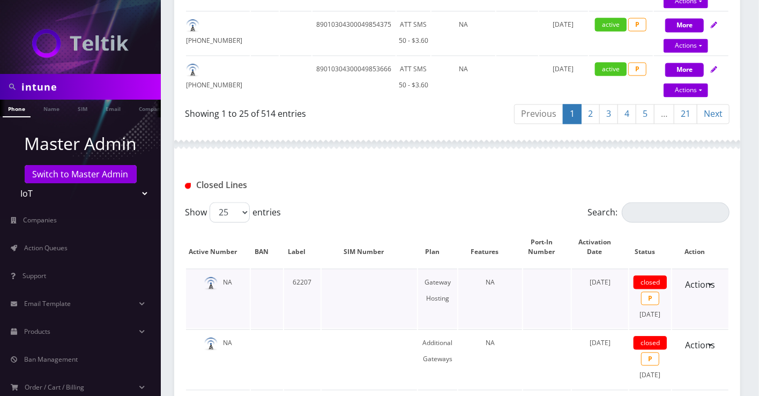
click at [236, 304] on td "NA" at bounding box center [218, 297] width 64 height 59
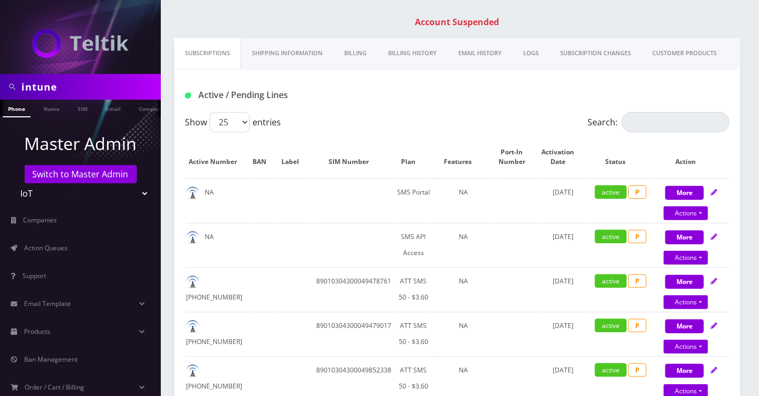
scroll to position [0, 0]
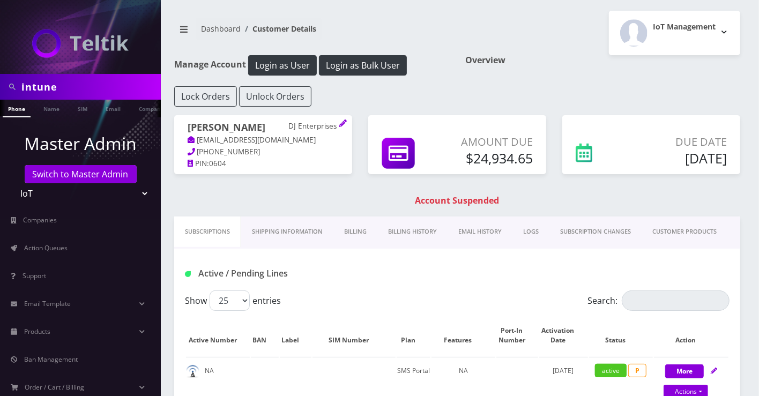
click at [349, 229] on link "Billing" at bounding box center [355, 231] width 44 height 31
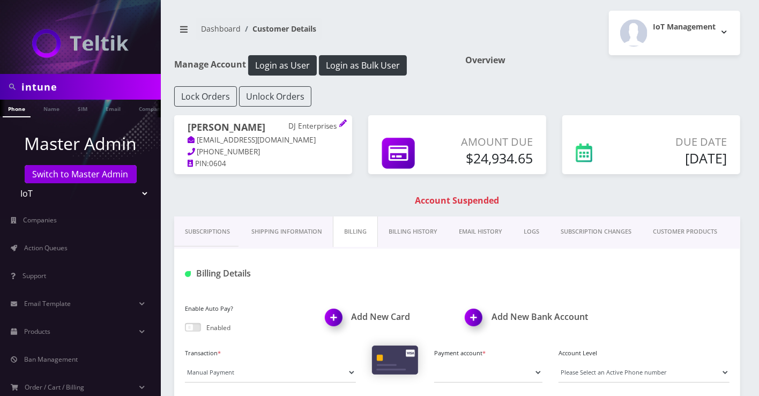
click at [276, 226] on link "Shipping Information" at bounding box center [287, 231] width 92 height 31
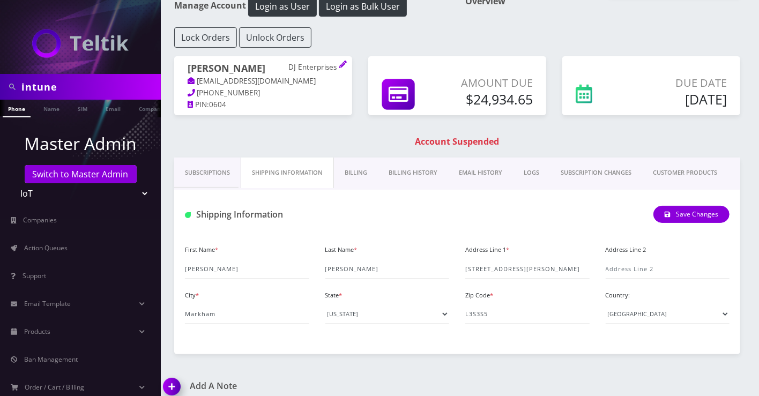
scroll to position [67, 0]
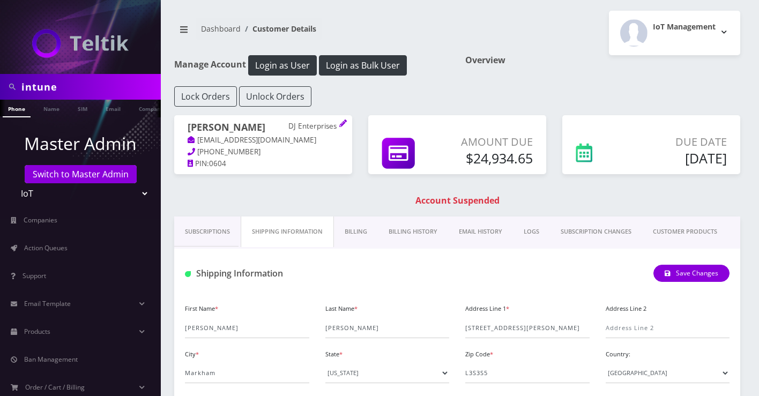
scroll to position [67, 0]
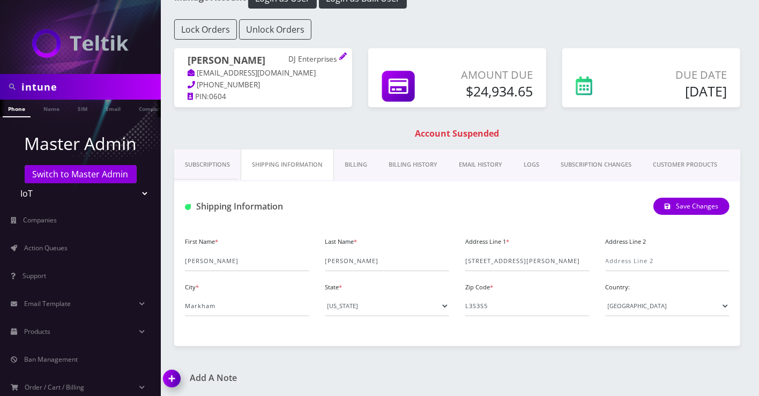
click at [538, 14] on div "Overview" at bounding box center [602, 3] width 291 height 31
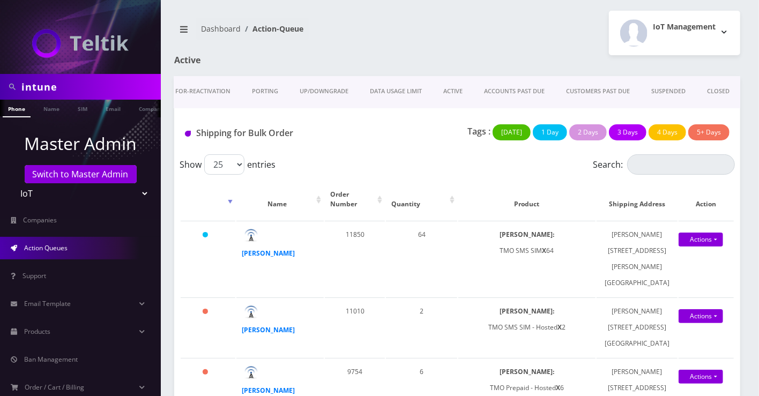
click at [722, 85] on link "CLOSED" at bounding box center [718, 91] width 44 height 31
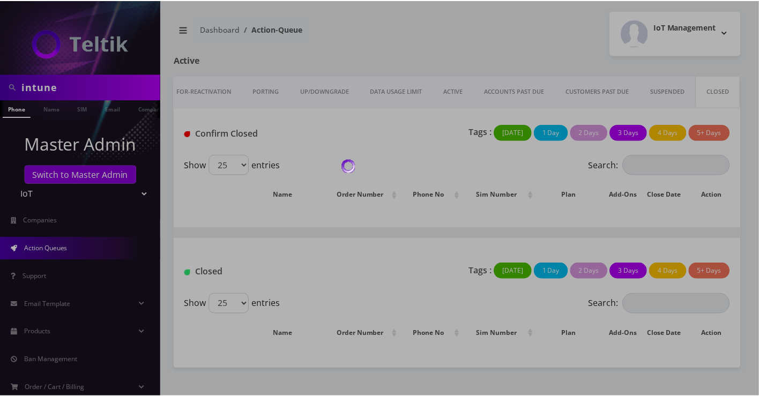
scroll to position [0, 114]
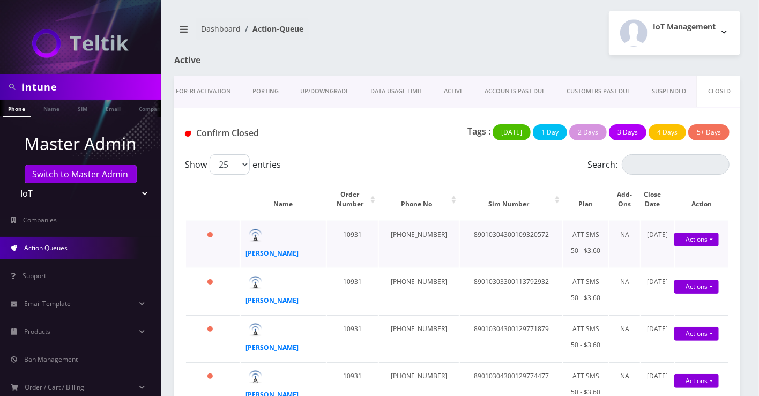
click at [495, 238] on td "89010304300109320572" at bounding box center [511, 244] width 102 height 46
copy td "89010304300109320572"
click at [463, 32] on div "IoT Management Logout" at bounding box center [602, 33] width 291 height 44
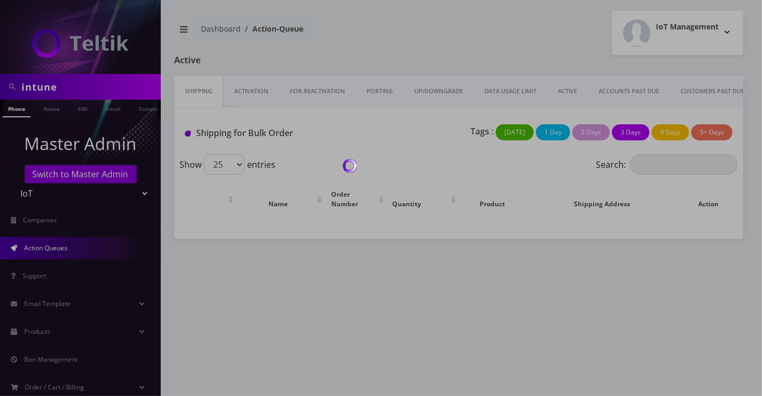
click at [55, 84] on div at bounding box center [381, 198] width 762 height 396
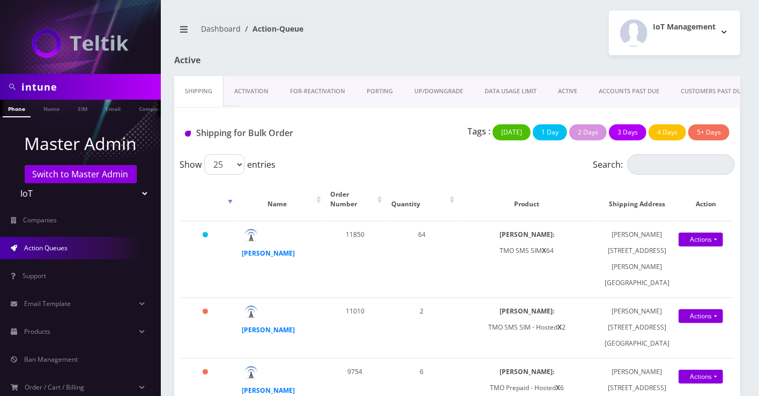
click at [53, 85] on input "intune" at bounding box center [89, 87] width 137 height 20
type input "deves"
click at [51, 107] on link "Name" at bounding box center [51, 109] width 27 height 18
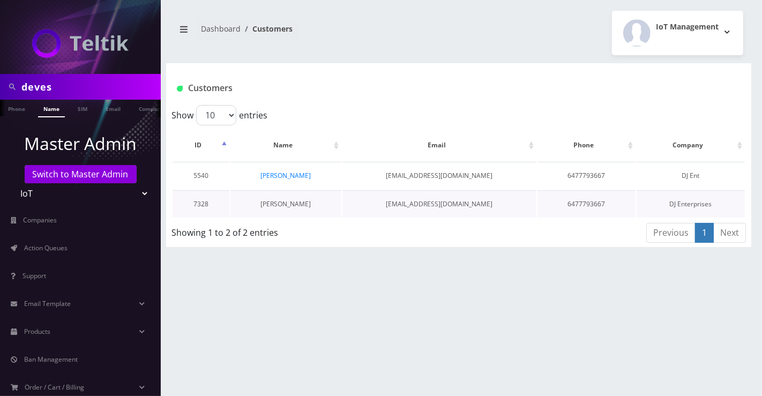
click at [298, 201] on link "[PERSON_NAME]" at bounding box center [285, 203] width 50 height 9
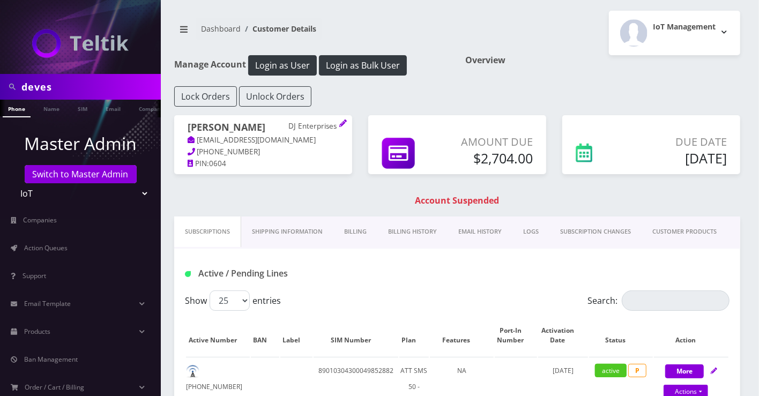
drag, startPoint x: 738, startPoint y: 85, endPoint x: 495, endPoint y: 99, distance: 243.1
click at [738, 85] on div "Overview" at bounding box center [602, 70] width 291 height 31
click at [71, 89] on input "deves" at bounding box center [89, 87] width 137 height 20
drag, startPoint x: 732, startPoint y: 221, endPoint x: 715, endPoint y: 221, distance: 17.7
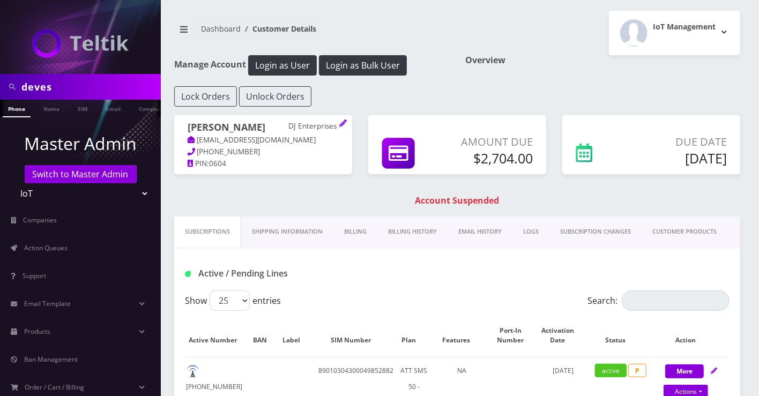
click at [732, 221] on div "Subscriptions Shipping Information Billing Billing History EMAIL HISTORY LOGS S…" at bounding box center [457, 232] width 566 height 32
click at [78, 83] on input "deves" at bounding box center [89, 87] width 137 height 20
paste input "8901240357127002587"
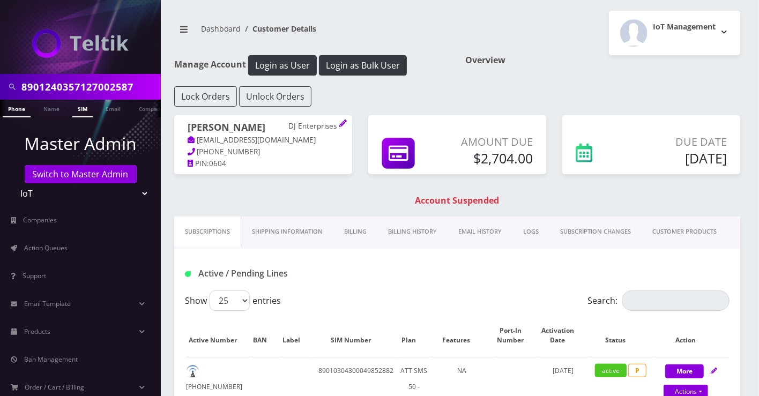
type input "8901240357127002587"
click at [84, 101] on link "SIM" at bounding box center [82, 109] width 20 height 18
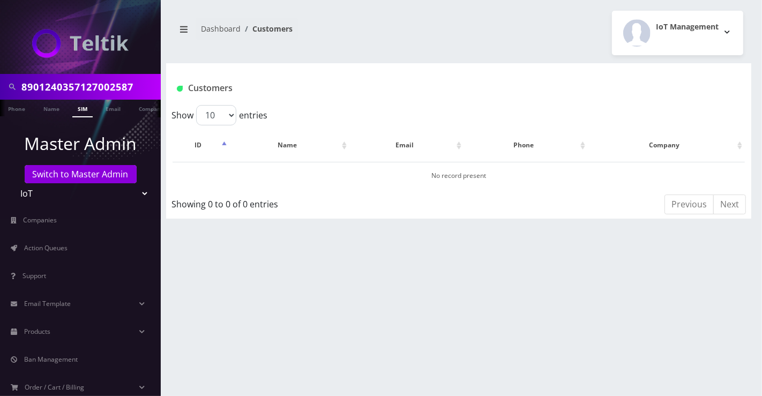
drag, startPoint x: 297, startPoint y: 355, endPoint x: 257, endPoint y: 282, distance: 83.2
click at [297, 356] on div "8901240357127002587 Phone Name SIM Email Company Customer Dashboard Customers I…" at bounding box center [458, 198] width 607 height 396
click at [90, 97] on div "8901240357127002587" at bounding box center [80, 87] width 161 height 26
click at [90, 91] on input "8901240357127002587" at bounding box center [89, 87] width 137 height 20
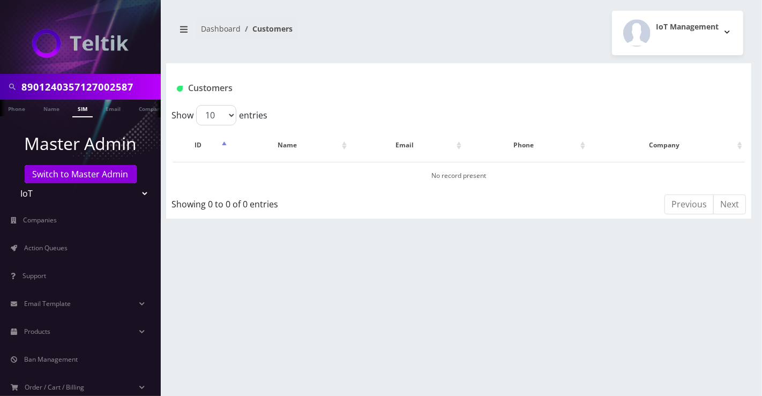
click at [90, 91] on input "8901240357127002587" at bounding box center [89, 87] width 137 height 20
paste input "497128472825"
type input "8901240497128472825"
click at [78, 115] on link "SIM" at bounding box center [82, 109] width 20 height 18
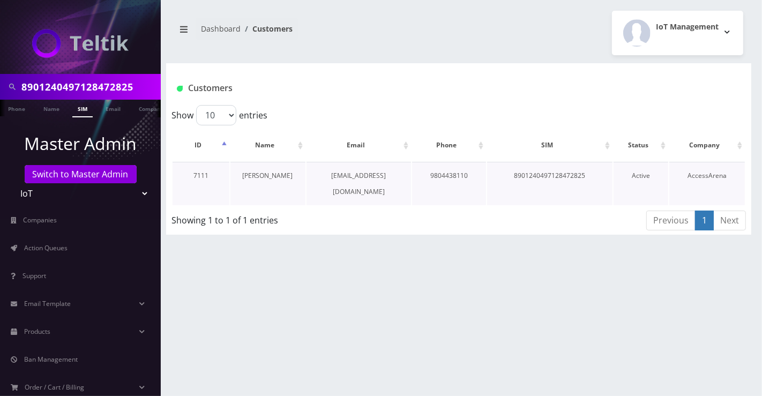
click at [261, 174] on link "[PERSON_NAME]" at bounding box center [268, 175] width 50 height 9
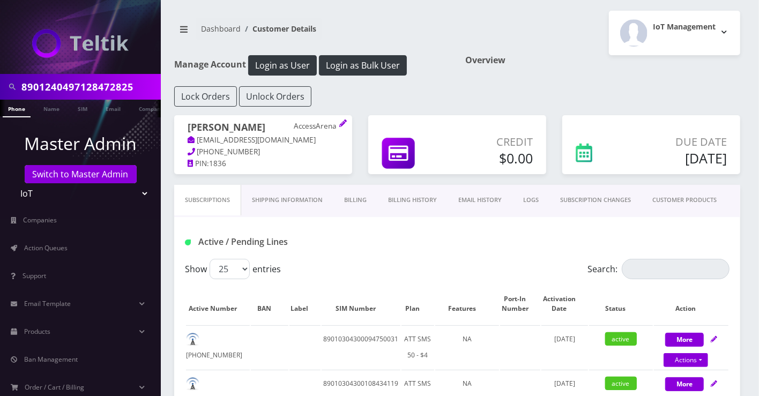
click at [406, 201] on link "Billing History" at bounding box center [412, 200] width 70 height 31
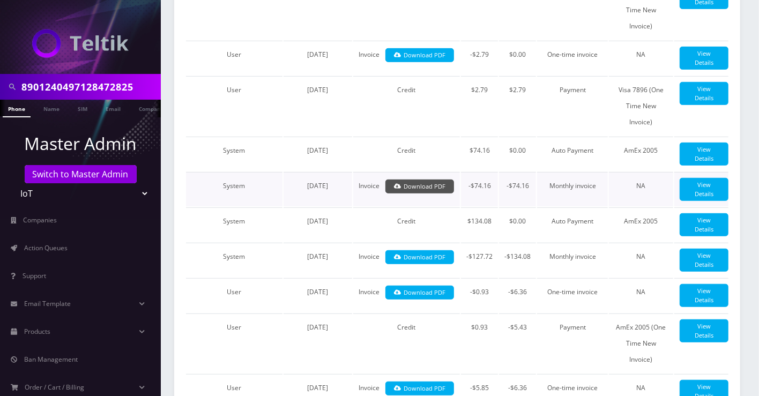
scroll to position [416, 0]
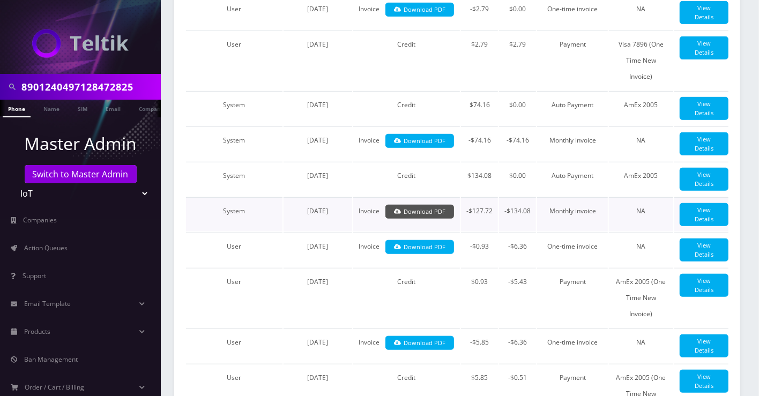
click at [415, 219] on link "Download PDF" at bounding box center [419, 212] width 69 height 14
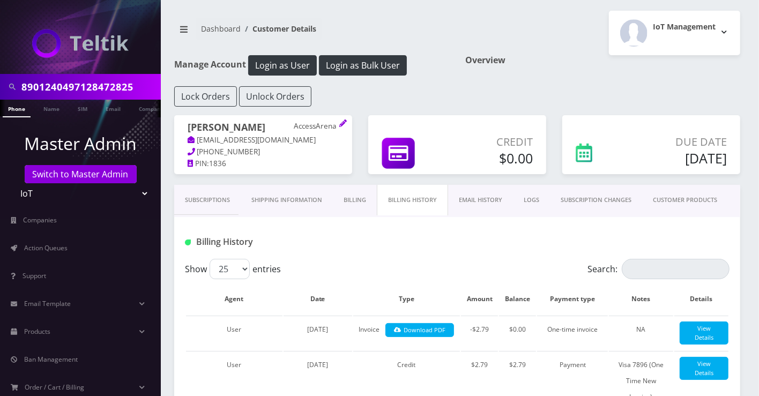
click at [516, 194] on link "LOGS" at bounding box center [531, 200] width 37 height 31
click at [478, 201] on link "EMAIL HISTORY" at bounding box center [479, 200] width 65 height 31
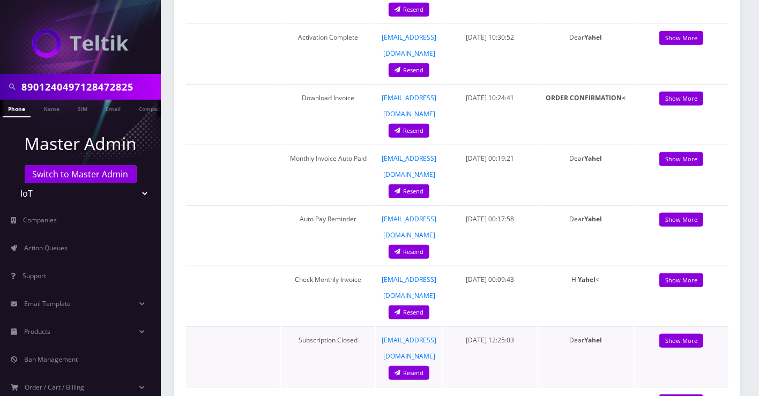
scroll to position [536, 0]
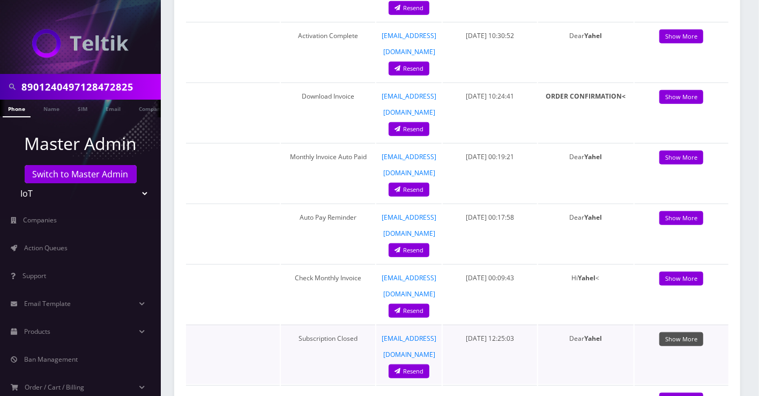
click at [690, 332] on link "Show More" at bounding box center [681, 339] width 44 height 14
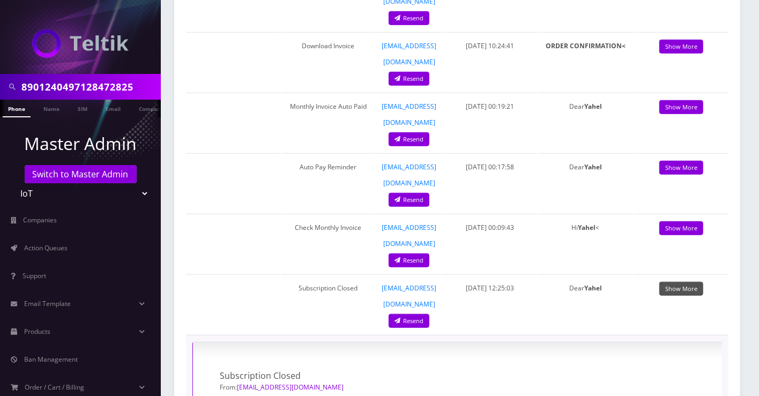
scroll to position [655, 0]
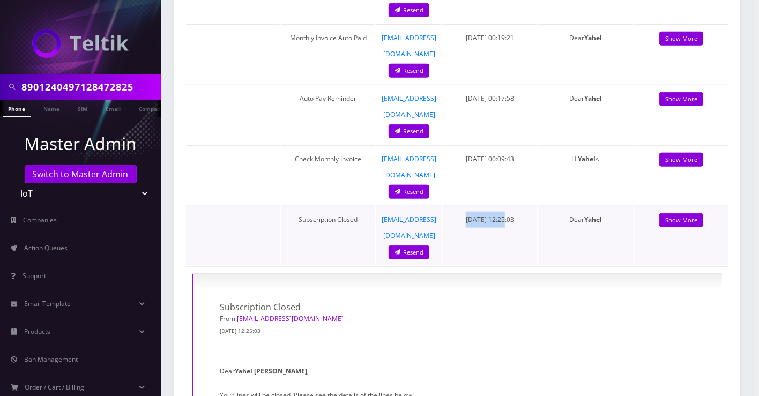
drag, startPoint x: 503, startPoint y: 70, endPoint x: 451, endPoint y: 71, distance: 52.0
click at [451, 206] on td "[DATE] 12:25:03" at bounding box center [490, 235] width 94 height 59
copy span "[DATE]"
